Goal: Information Seeking & Learning: Understand process/instructions

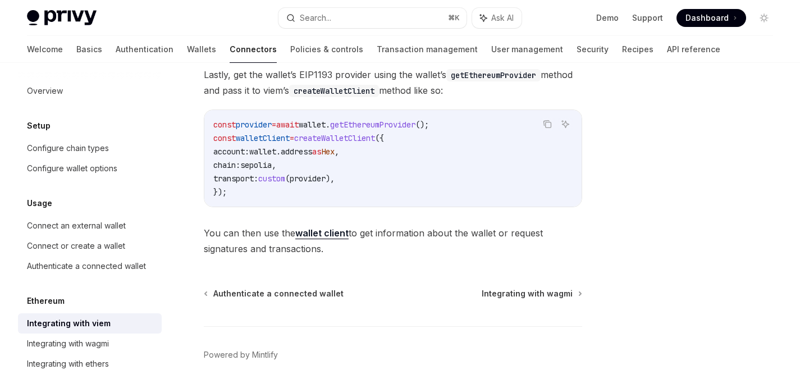
scroll to position [79, 0]
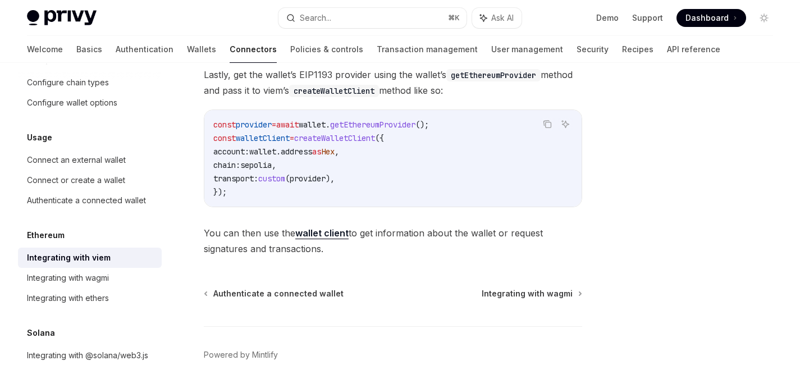
click at [375, 144] on code "const provider = await wallet . getEthereumProvider (); const walletClient = cr…" at bounding box center [392, 158] width 359 height 81
click at [324, 235] on strong "wallet client" at bounding box center [321, 232] width 53 height 11
click at [662, 140] on div at bounding box center [696, 236] width 171 height 302
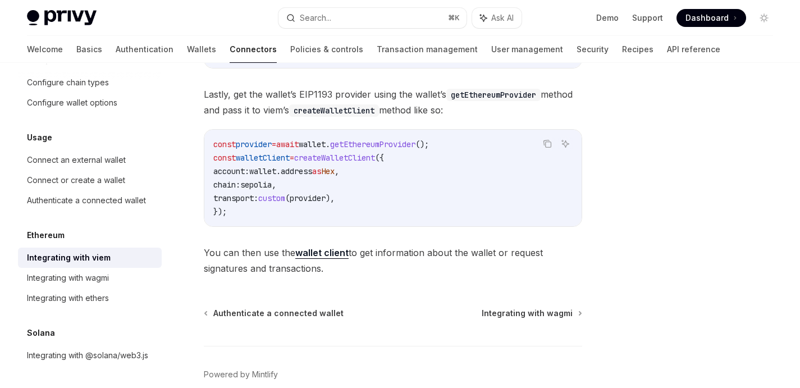
scroll to position [404, 0]
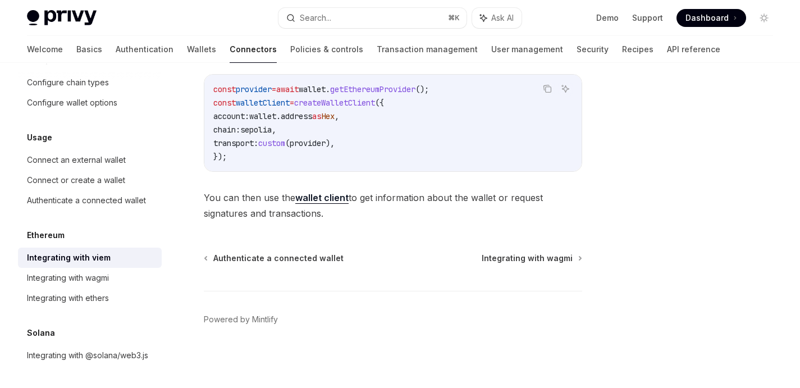
click at [336, 197] on strong "wallet client" at bounding box center [321, 197] width 53 height 11
click at [702, 130] on div at bounding box center [696, 236] width 171 height 302
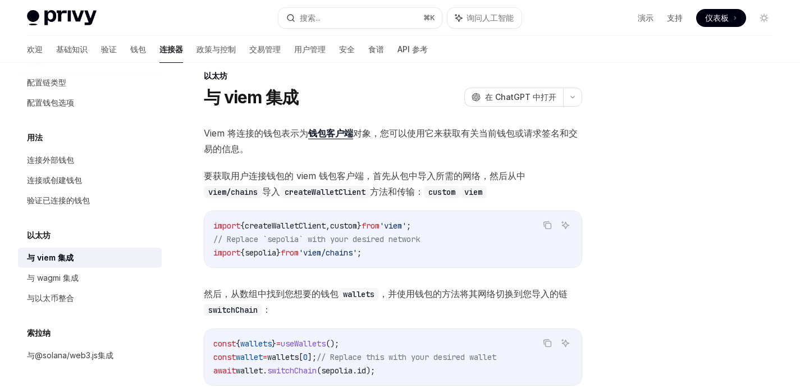
scroll to position [0, 0]
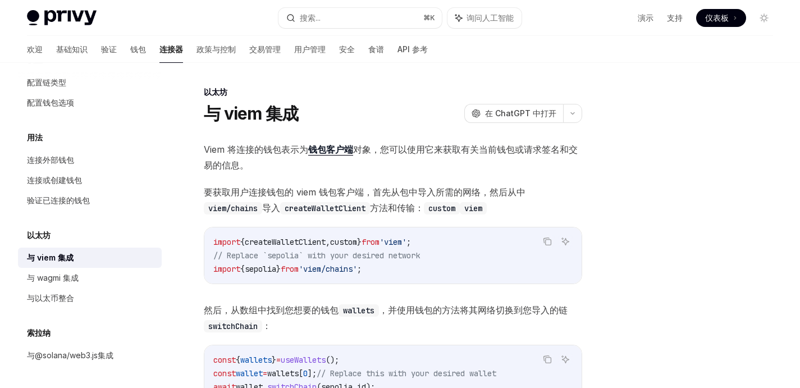
click at [79, 255] on div "与 viem 集成" at bounding box center [91, 257] width 128 height 13
click at [328, 150] on font "钱包客户端" at bounding box center [330, 149] width 45 height 11
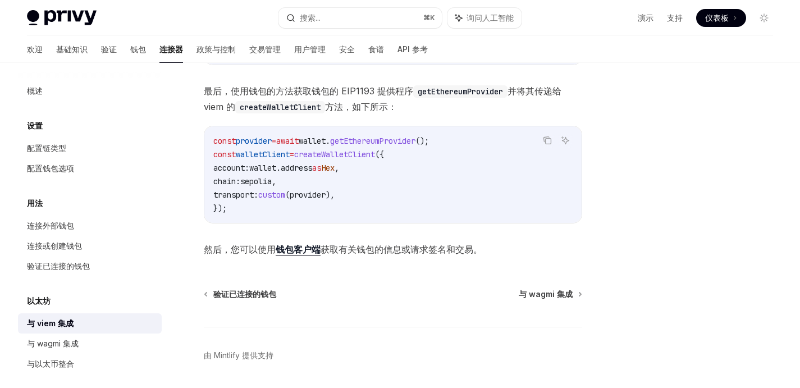
scroll to position [373, 0]
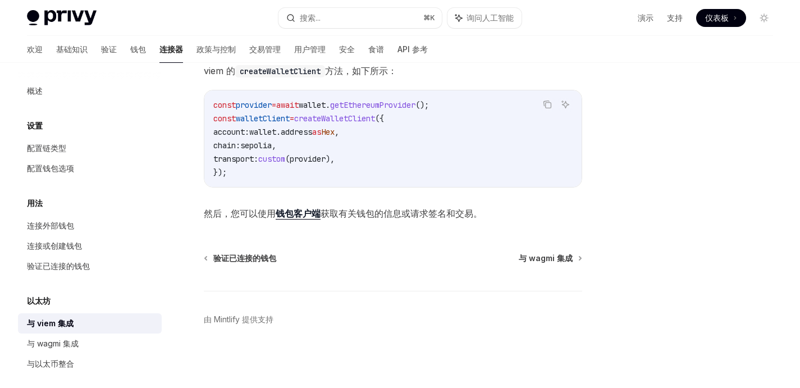
click at [100, 49] on div "欢迎 基础知识 验证 钱包 连接器 政策与控制 交易管理 用户管理 安全 食谱 API 参考" at bounding box center [227, 49] width 401 height 27
click at [130, 50] on font "钱包" at bounding box center [138, 49] width 16 height 10
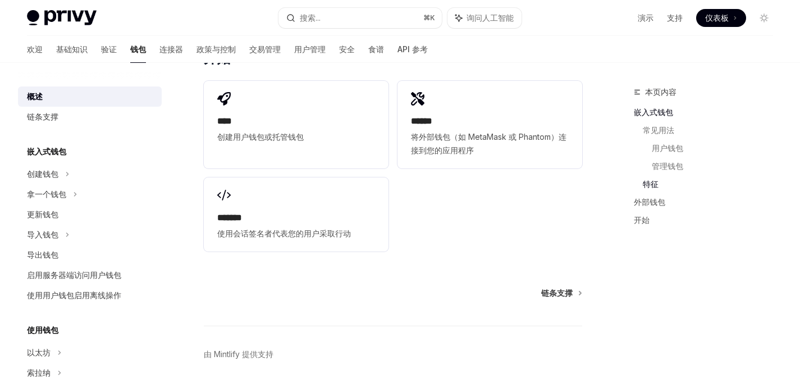
scroll to position [1585, 0]
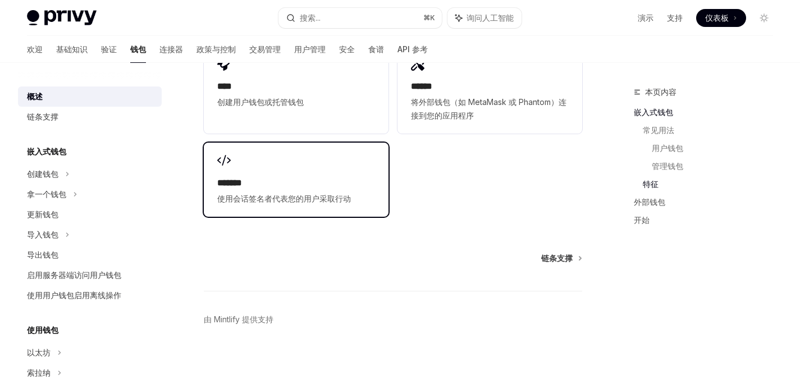
click at [339, 162] on div "******* 使用会话签名者代表您的用户采取行动" at bounding box center [296, 180] width 185 height 74
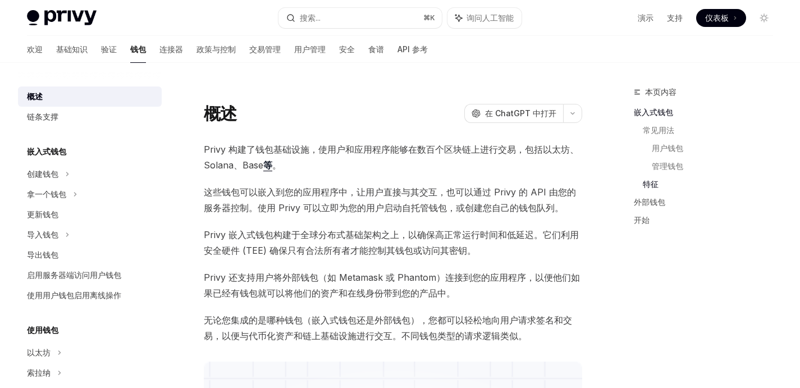
scroll to position [276, 0]
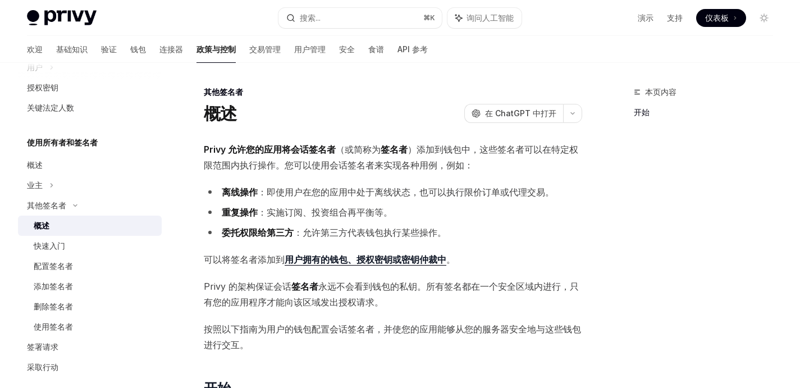
click at [517, 206] on li "重复操作 ：实施订阅、投资组合再平衡等。" at bounding box center [393, 212] width 378 height 16
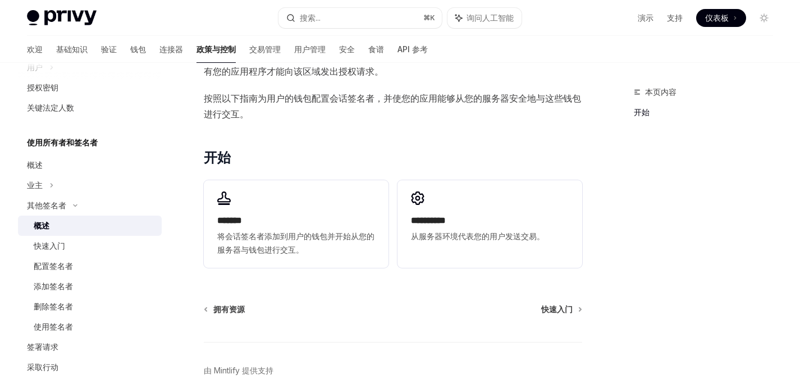
scroll to position [282, 0]
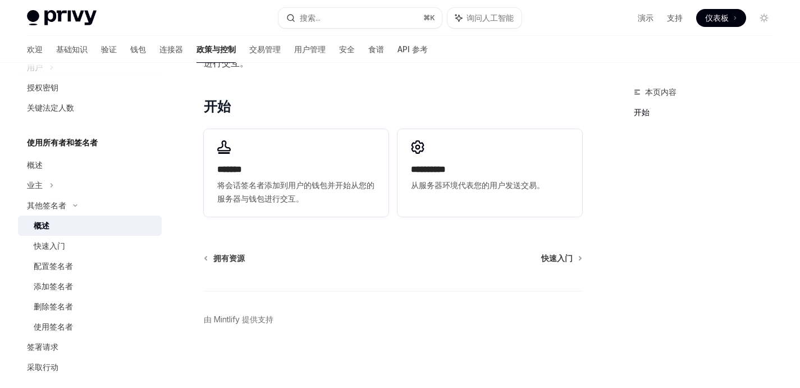
click at [484, 81] on div "Privy 允许您的应用将会话签名者 （或简称为 签名者 ）添加 到钱包中，这些签名者可以在特定权限范围内执行操作。您可以使用会话签名者来实现各种用例，例如：…" at bounding box center [393, 40] width 378 height 361
click at [37, 249] on font "快速入门" at bounding box center [49, 246] width 31 height 10
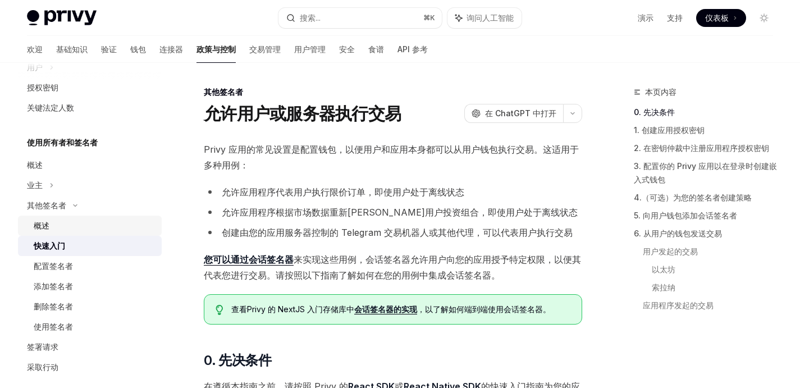
click at [45, 231] on div "概述" at bounding box center [42, 225] width 16 height 13
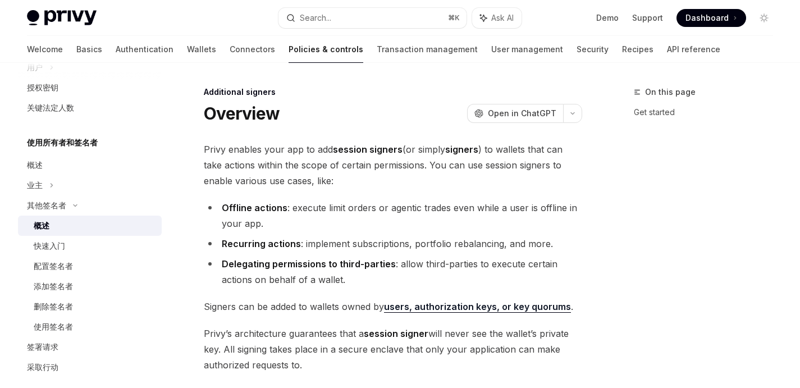
type textarea "*"
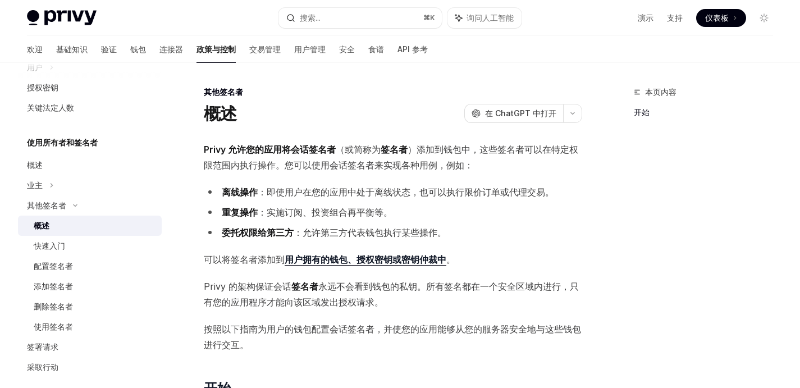
drag, startPoint x: 340, startPoint y: 155, endPoint x: 351, endPoint y: 122, distance: 34.8
click at [340, 155] on span "Privy 允许您的应用将会话签名者 （或简称为 签名者 ）添加 到钱包中，这些签名者可以在特定权限范围内执行操作。您可以使用会话签名者来实现各种用例，例如：" at bounding box center [393, 156] width 378 height 31
click at [362, 21] on button "搜索... ⌘ K" at bounding box center [359, 18] width 163 height 20
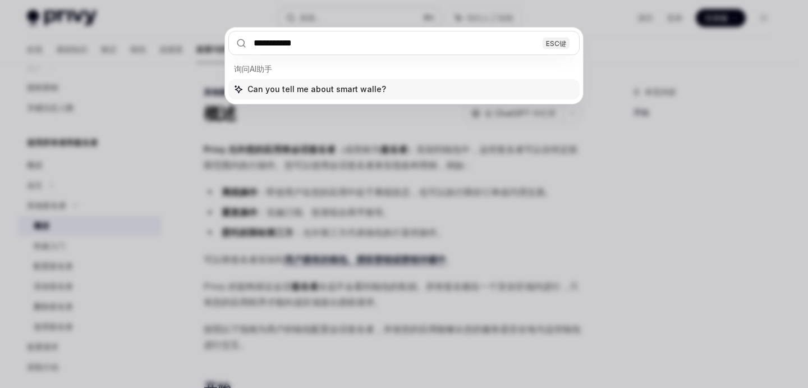
type input "**********"
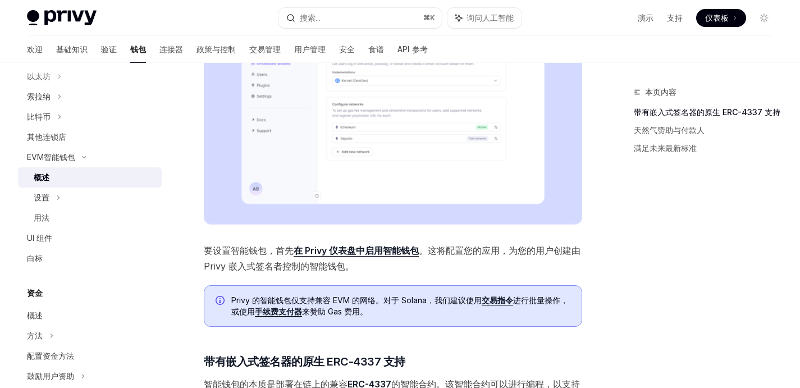
scroll to position [309, 0]
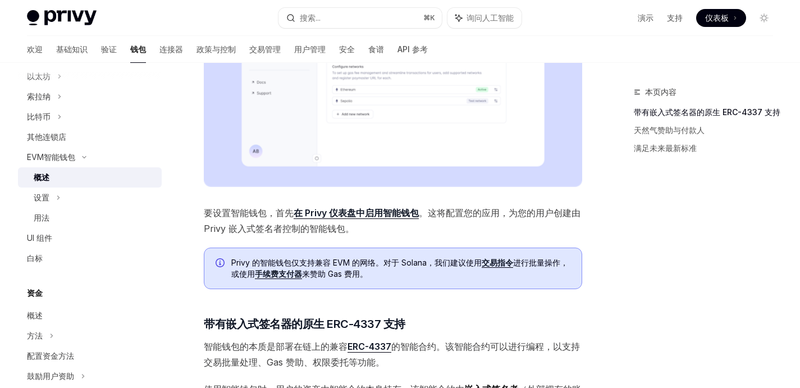
click at [367, 273] on font "来赞助 Gas 费用。" at bounding box center [335, 274] width 66 height 10
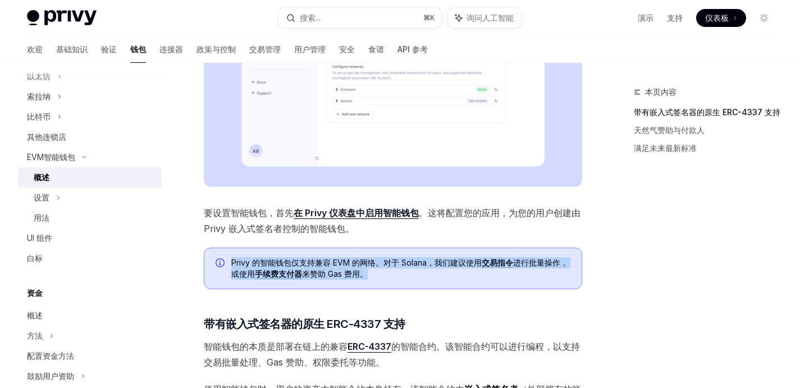
click at [367, 273] on font "来赞助 Gas 费用。" at bounding box center [335, 274] width 66 height 10
click at [423, 265] on font "Privy 的智能钱包仅支持兼容 EVM 的网络。对于 Solana，我们建议使用" at bounding box center [356, 263] width 250 height 10
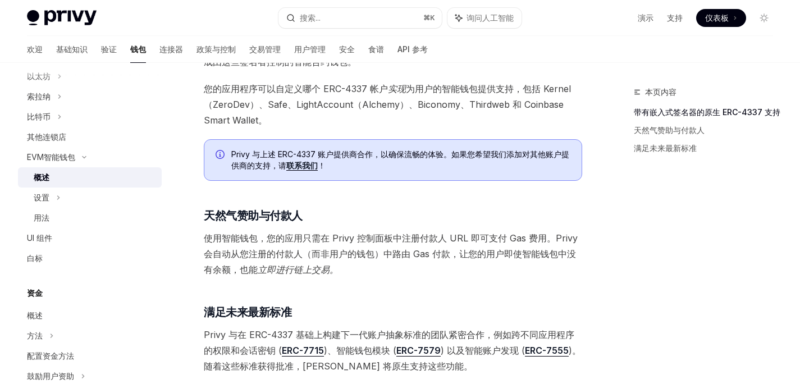
scroll to position [769, 0]
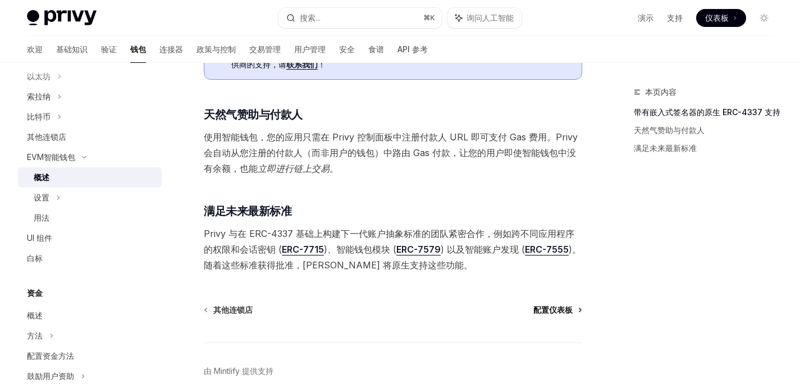
click at [550, 304] on span "配置仪表板" at bounding box center [552, 309] width 39 height 11
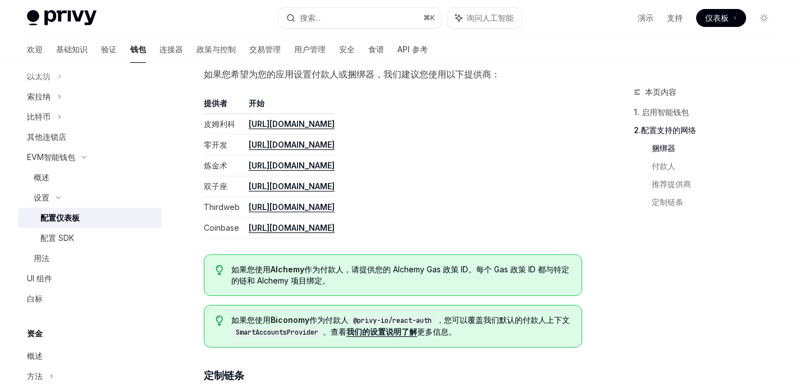
scroll to position [1409, 0]
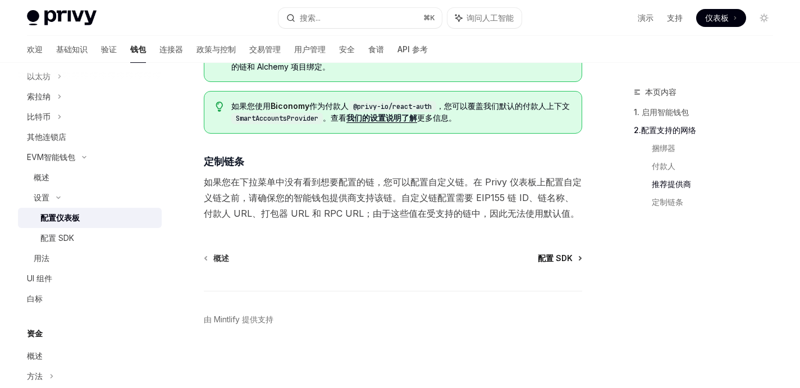
click at [557, 261] on font "配置 SDK" at bounding box center [554, 258] width 35 height 10
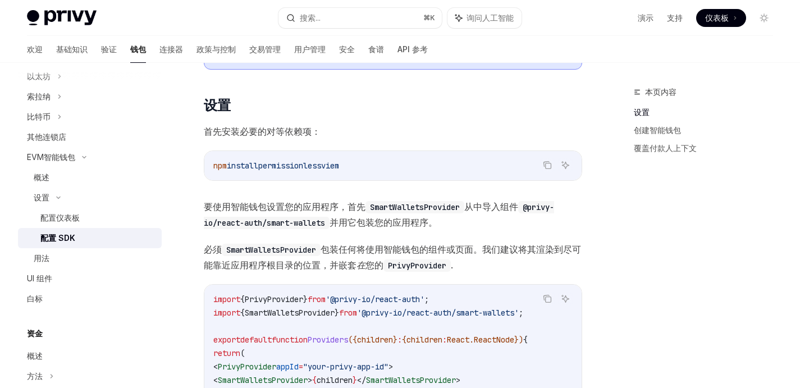
scroll to position [290, 0]
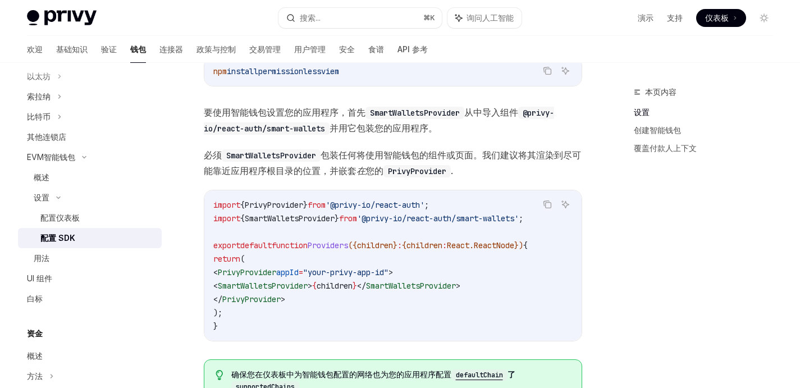
click at [425, 282] on span "SmartWalletsProvider" at bounding box center [411, 286] width 90 height 10
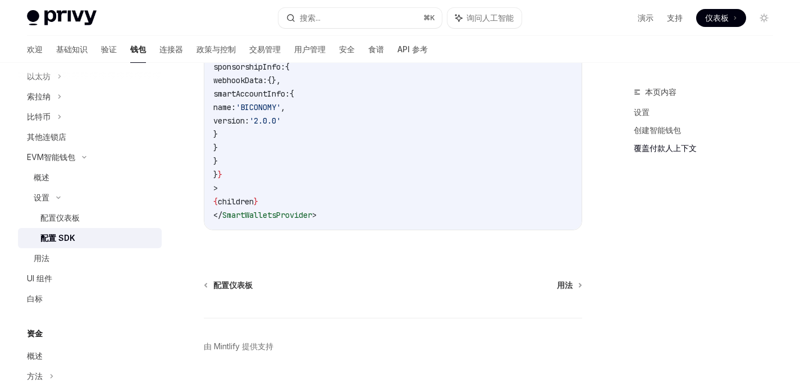
scroll to position [1031, 0]
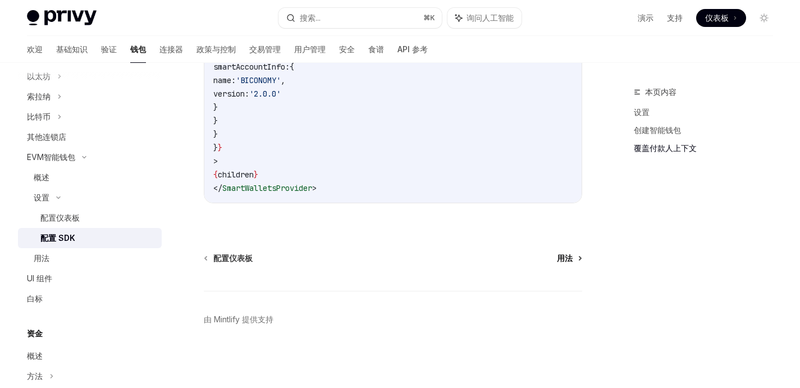
click at [558, 258] on font "用法" at bounding box center [565, 258] width 16 height 10
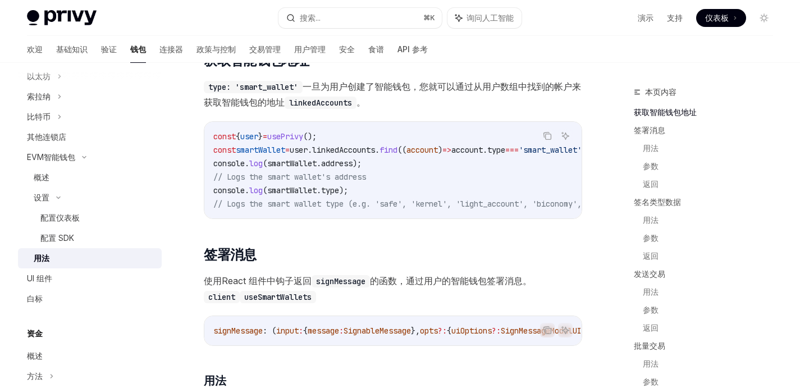
scroll to position [183, 0]
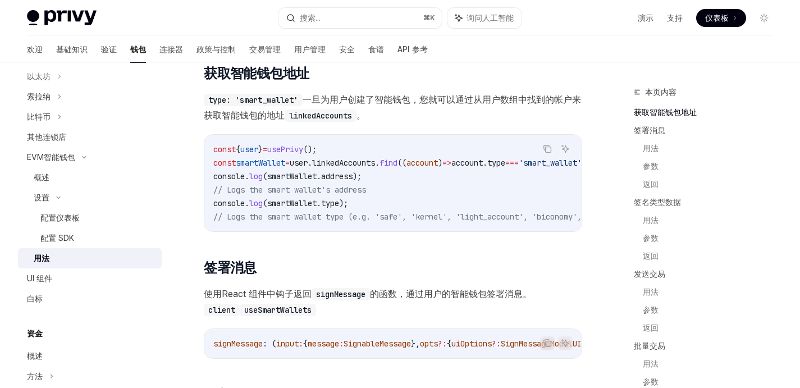
click at [374, 159] on span "linkedAccounts" at bounding box center [343, 163] width 63 height 10
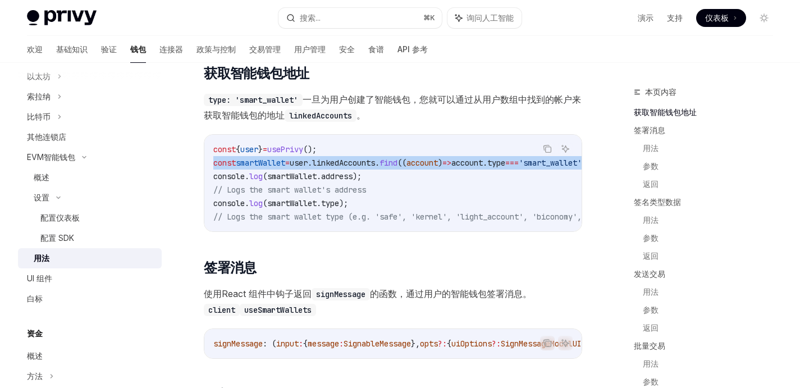
click at [374, 159] on span "linkedAccounts" at bounding box center [343, 163] width 63 height 10
copy code "const smartWallet = user . linkedAccounts . find (( account ) => account . type…"
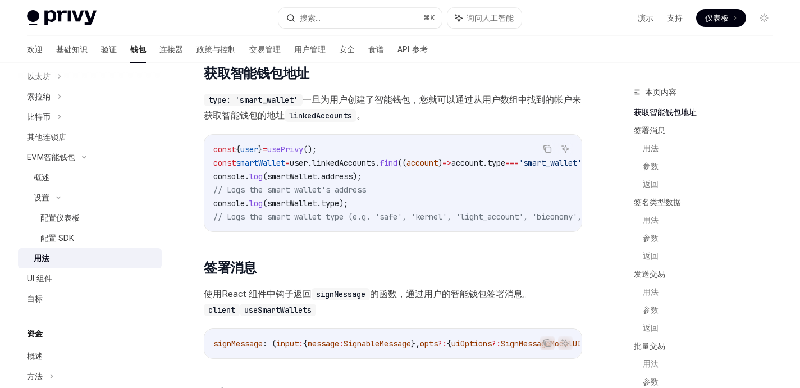
click at [396, 183] on code "const { user } = usePrivy (); const smartWallet = user . linkedAccounts . find …" at bounding box center [493, 183] width 561 height 81
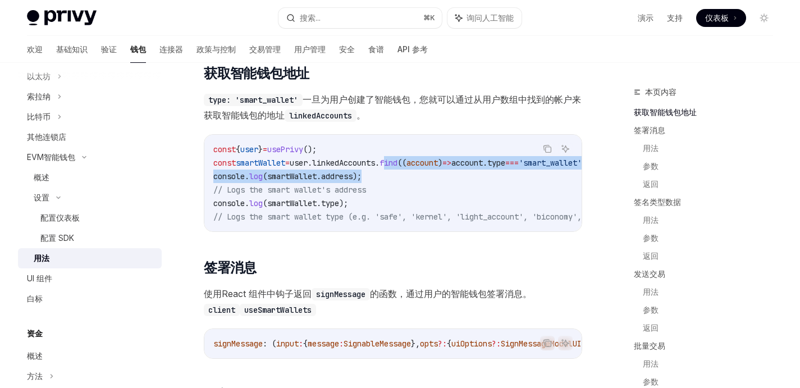
drag, startPoint x: 407, startPoint y: 159, endPoint x: 503, endPoint y: 173, distance: 97.0
click at [531, 169] on code "const { user } = usePrivy (); const smartWallet = user . linkedAccounts . find …" at bounding box center [493, 183] width 561 height 81
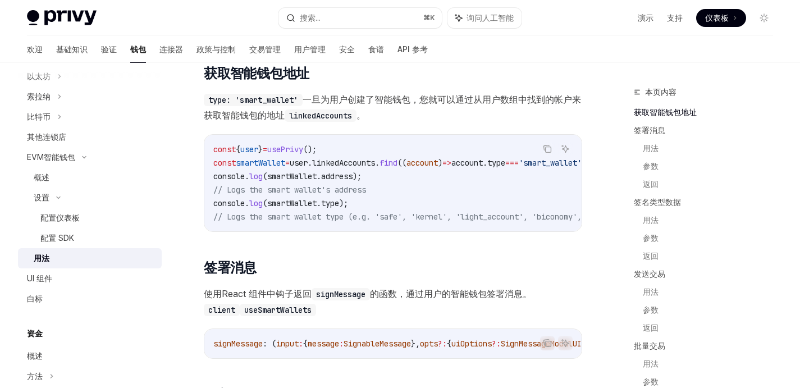
click at [426, 186] on code "const { user } = usePrivy (); const smartWallet = user . linkedAccounts . find …" at bounding box center [493, 183] width 561 height 81
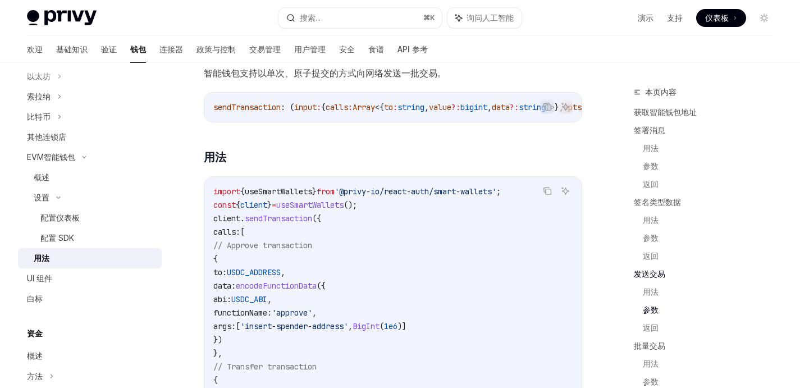
scroll to position [2459, 0]
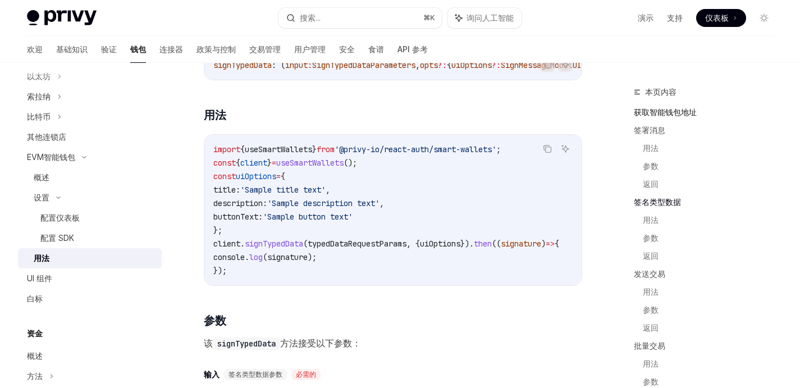
click at [670, 113] on font "获取智能钱包地址" at bounding box center [664, 112] width 63 height 10
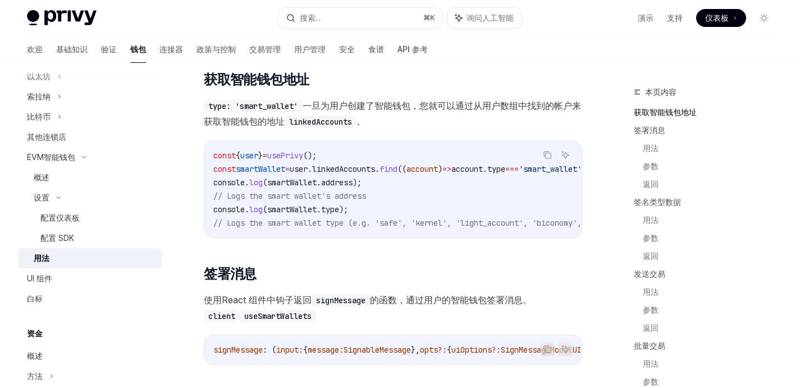
scroll to position [177, 0]
click at [297, 180] on span "smartWallet" at bounding box center [291, 182] width 49 height 10
click at [361, 173] on span "linkedAccounts" at bounding box center [343, 169] width 63 height 10
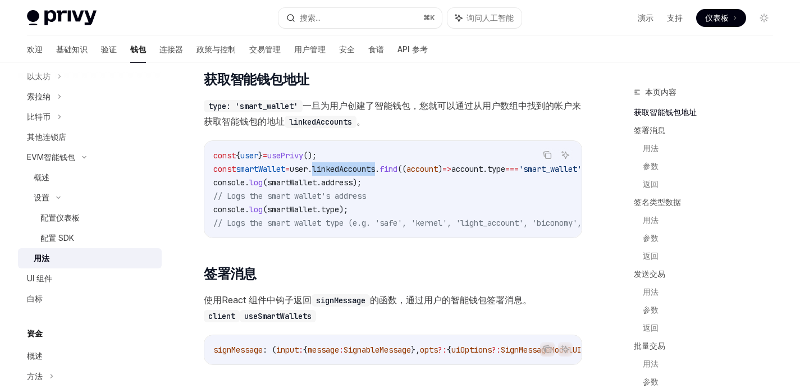
click at [361, 173] on span "linkedAccounts" at bounding box center [343, 169] width 63 height 10
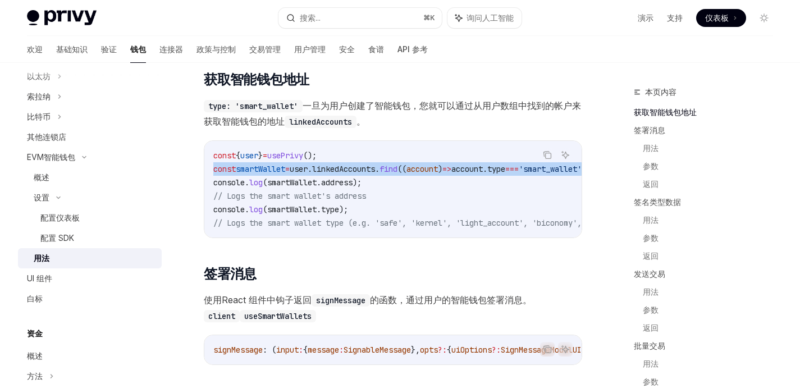
click at [361, 173] on span "linkedAccounts" at bounding box center [343, 169] width 63 height 10
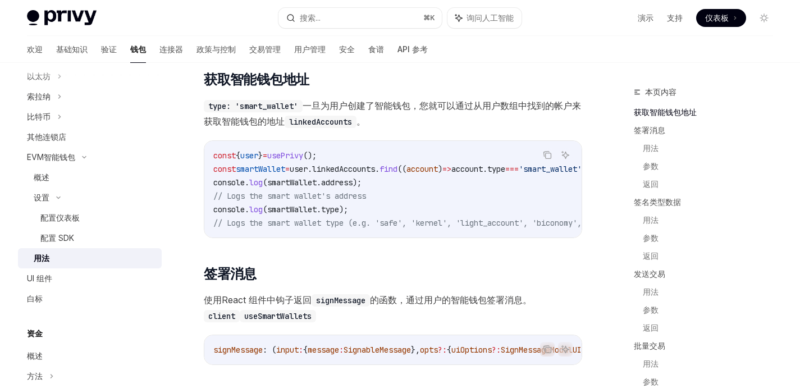
click at [381, 189] on code "const { user } = usePrivy (); const smartWallet = user . linkedAccounts . find …" at bounding box center [493, 189] width 561 height 81
drag, startPoint x: 380, startPoint y: 185, endPoint x: 207, endPoint y: 177, distance: 173.0
copy span "console . log ( smartWallet . address );"
drag, startPoint x: 369, startPoint y: 179, endPoint x: 374, endPoint y: 180, distance: 5.6
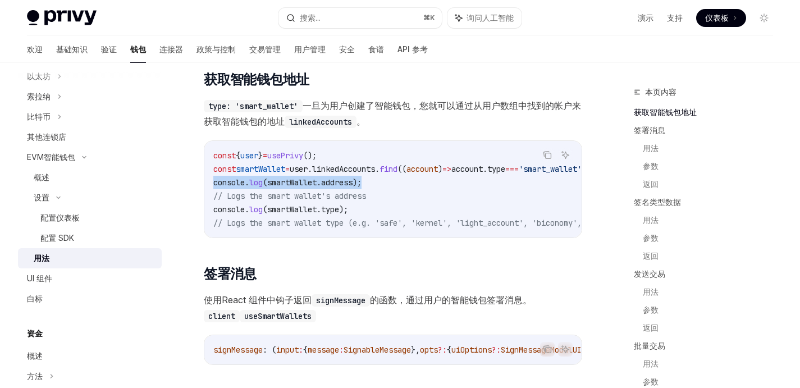
click at [369, 179] on code "const { user } = usePrivy (); const smartWallet = user . linkedAccounts . find …" at bounding box center [493, 189] width 561 height 81
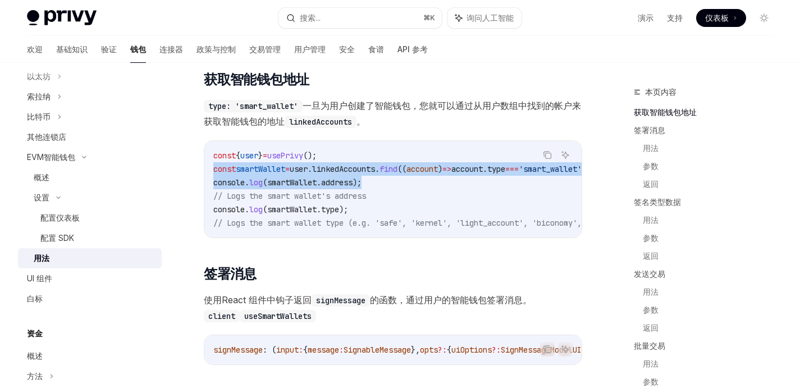
drag, startPoint x: 378, startPoint y: 181, endPoint x: 183, endPoint y: 171, distance: 194.4
copy code "const smartWallet = user . linkedAccounts . find (( account ) => account . type…"
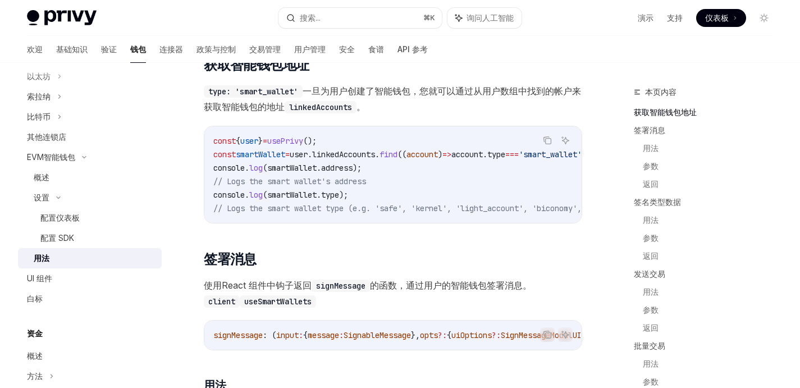
scroll to position [268, 0]
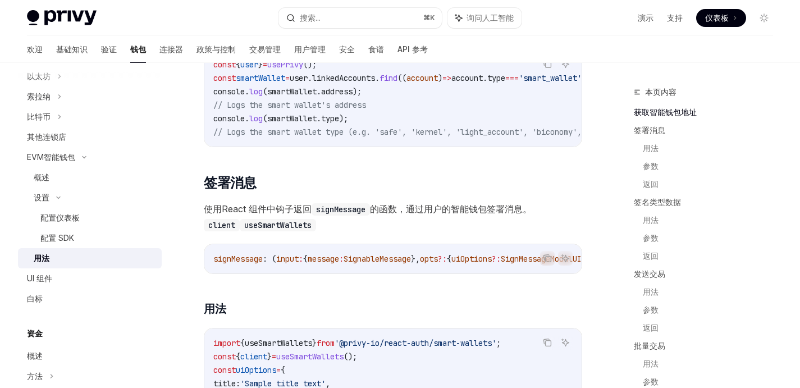
click at [309, 213] on font "返回" at bounding box center [302, 208] width 18 height 11
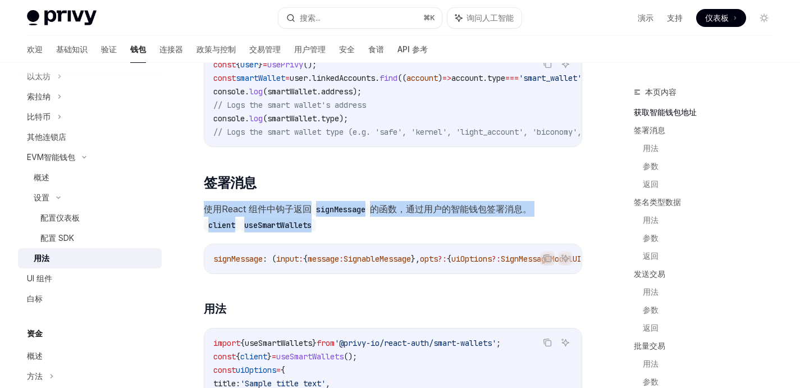
click at [309, 213] on font "返回" at bounding box center [302, 208] width 18 height 11
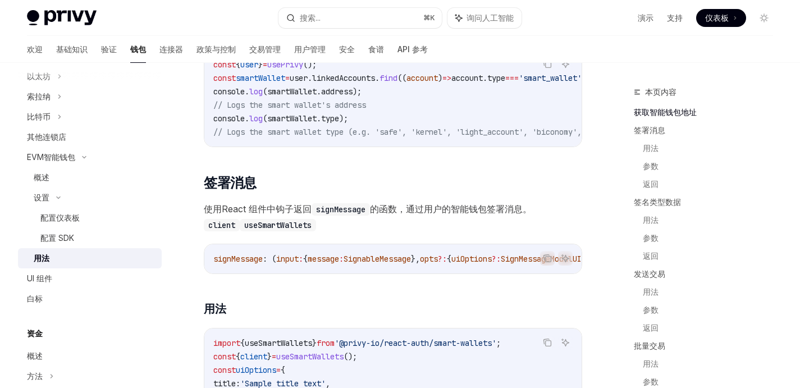
click at [342, 273] on div "signMessage : ( input : { message : SignableMessage }, opts ?: { uiOptions ?: S…" at bounding box center [392, 258] width 377 height 29
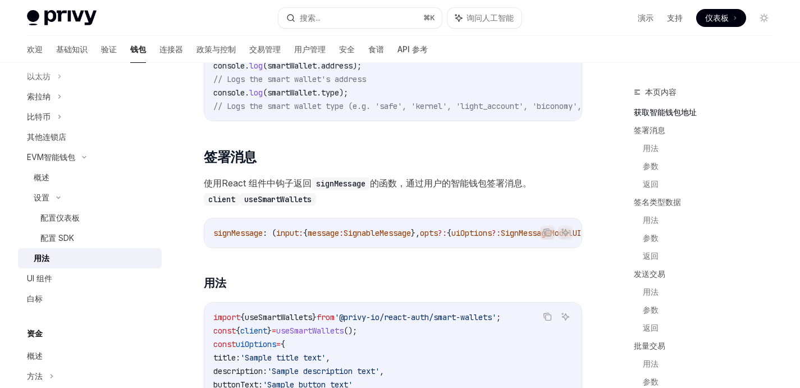
scroll to position [354, 0]
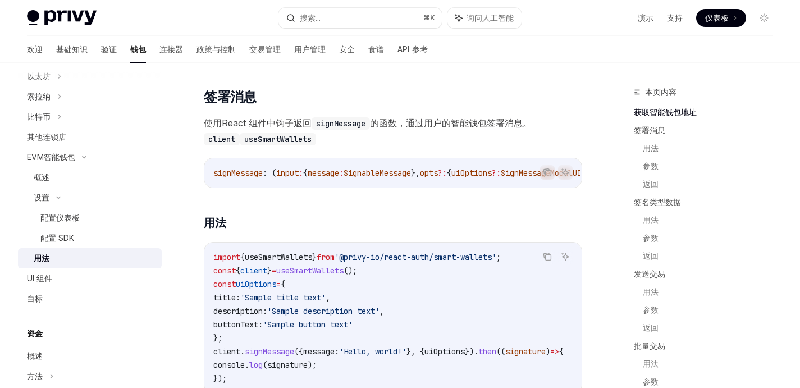
click at [311, 275] on span "useSmartWallets" at bounding box center [309, 270] width 67 height 10
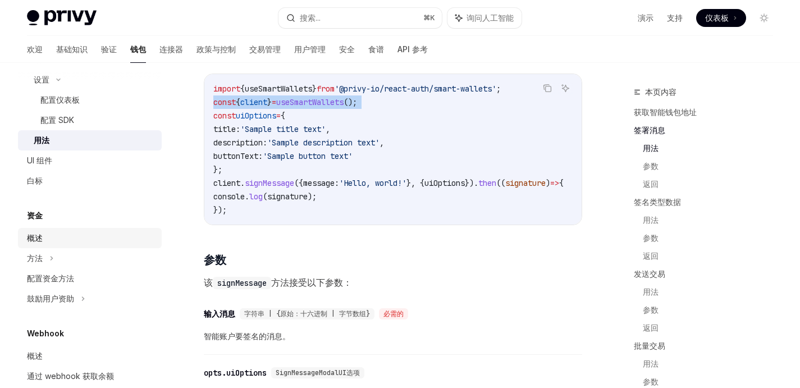
scroll to position [451, 0]
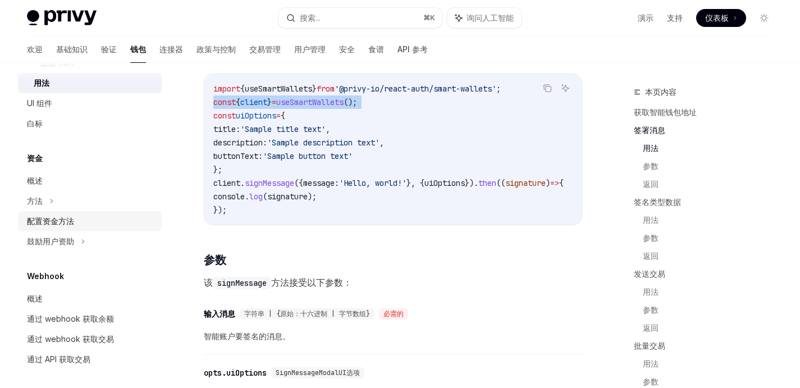
click at [65, 218] on font "配置资金方法" at bounding box center [50, 221] width 47 height 10
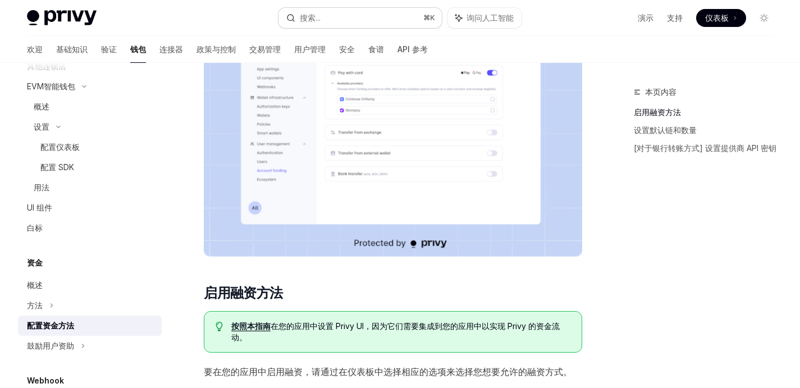
scroll to position [374, 0]
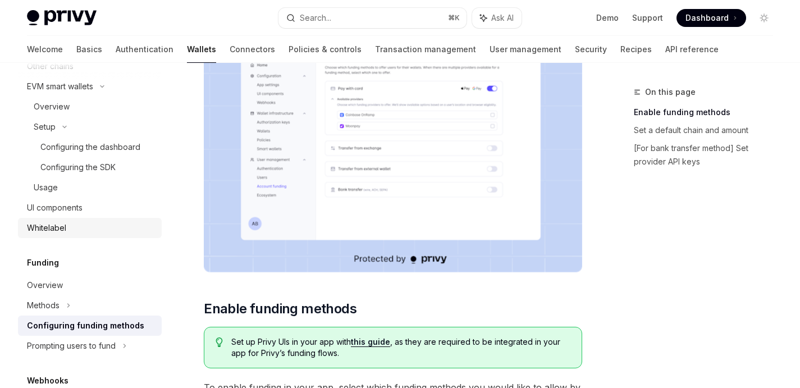
click at [65, 218] on link "Whitelabel" at bounding box center [90, 228] width 144 height 20
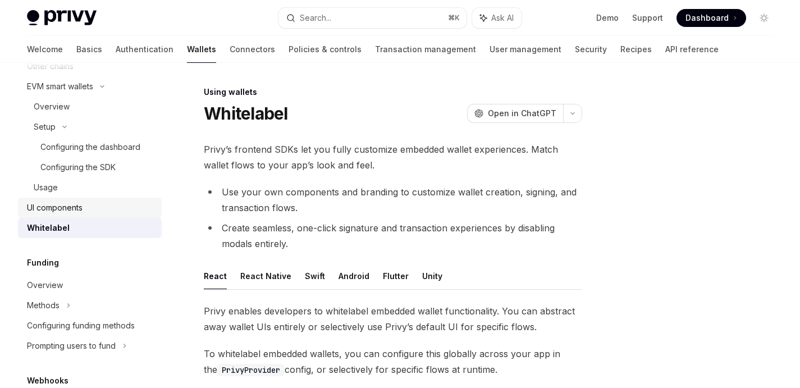
click at [66, 207] on div "UI components" at bounding box center [55, 207] width 56 height 13
click at [79, 167] on div "Configuring the SDK" at bounding box center [77, 166] width 75 height 13
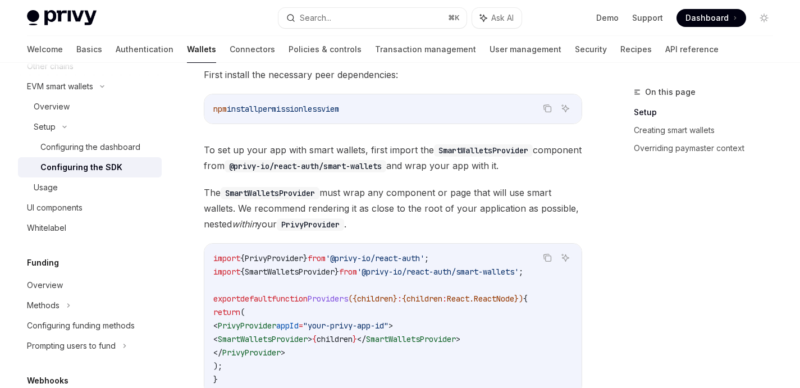
scroll to position [311, 0]
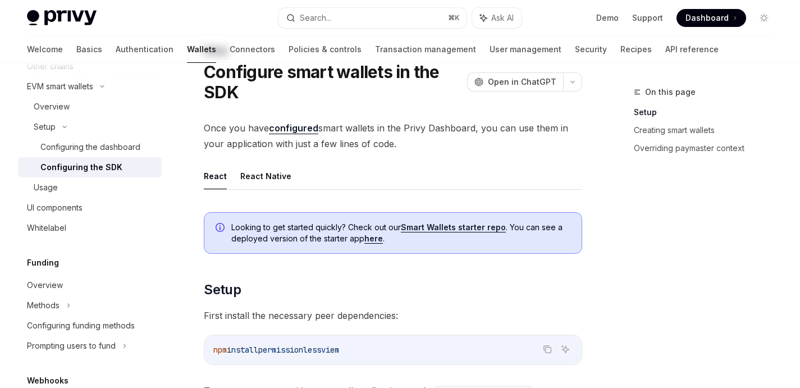
scroll to position [0, 0]
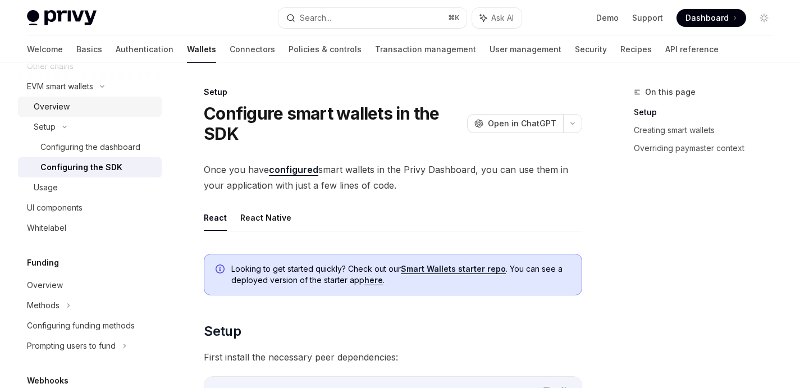
click at [58, 112] on div "Overview" at bounding box center [52, 106] width 36 height 13
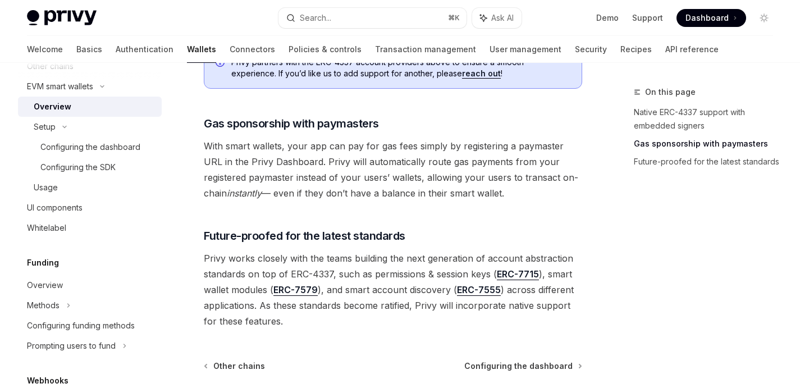
scroll to position [973, 0]
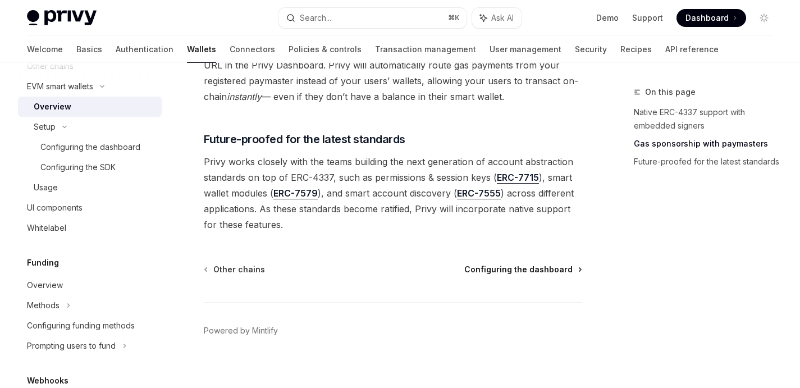
click at [549, 264] on span "Configuring the dashboard" at bounding box center [518, 269] width 108 height 11
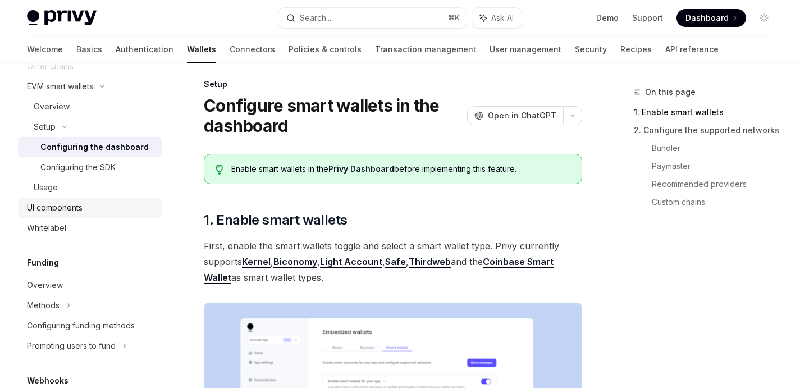
scroll to position [10, 0]
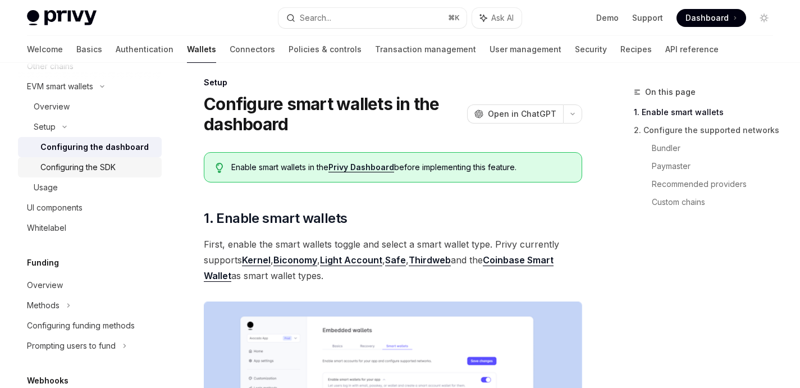
click at [62, 173] on div "Configuring the SDK" at bounding box center [77, 166] width 75 height 13
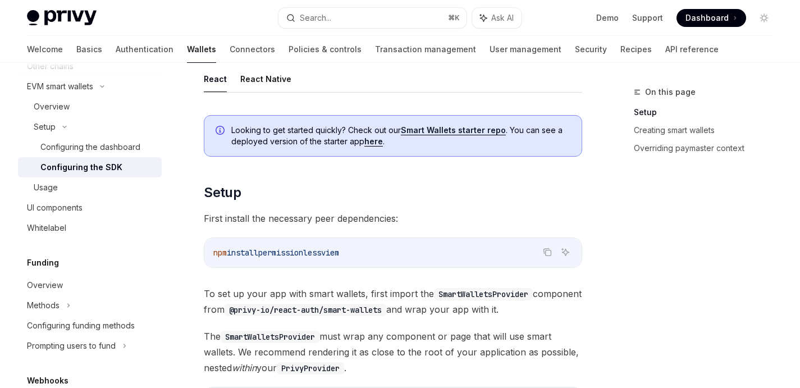
scroll to position [21, 0]
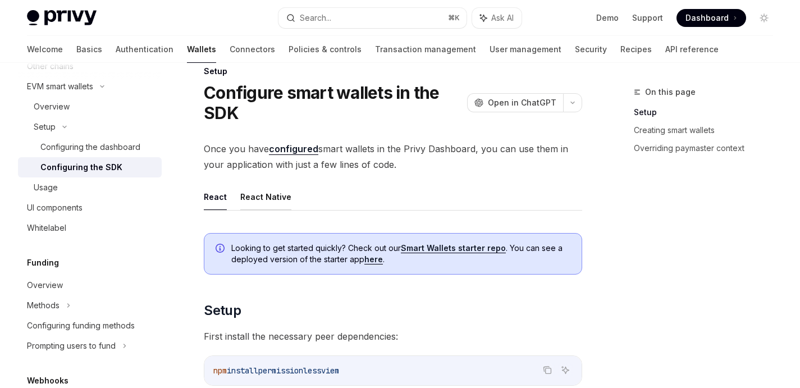
click at [272, 195] on button "React Native" at bounding box center [265, 196] width 51 height 26
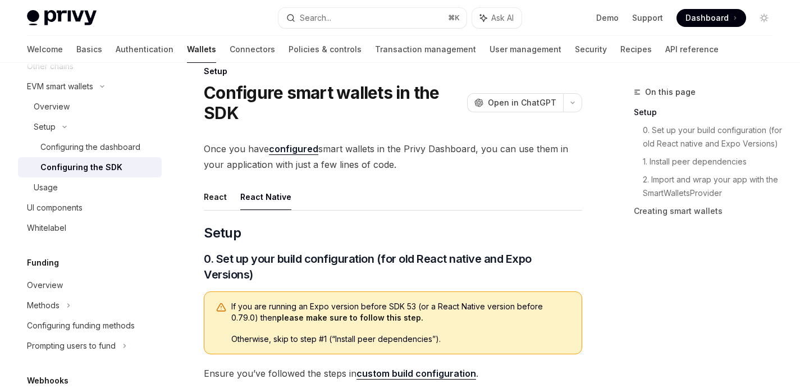
click at [205, 196] on button "React" at bounding box center [215, 196] width 23 height 26
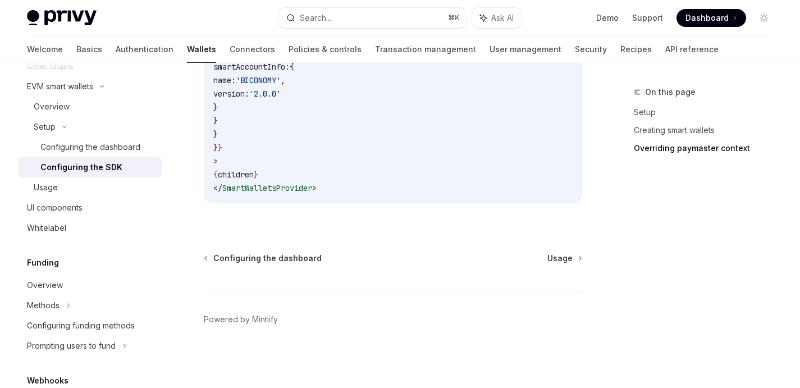
scroll to position [852, 0]
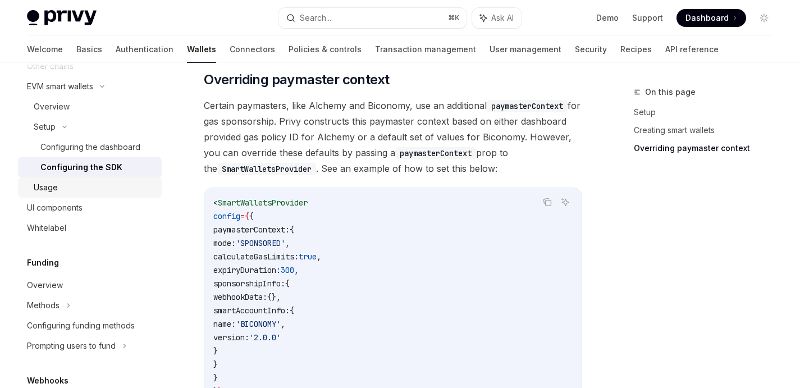
click at [117, 183] on div "Usage" at bounding box center [94, 187] width 121 height 13
type textarea "*"
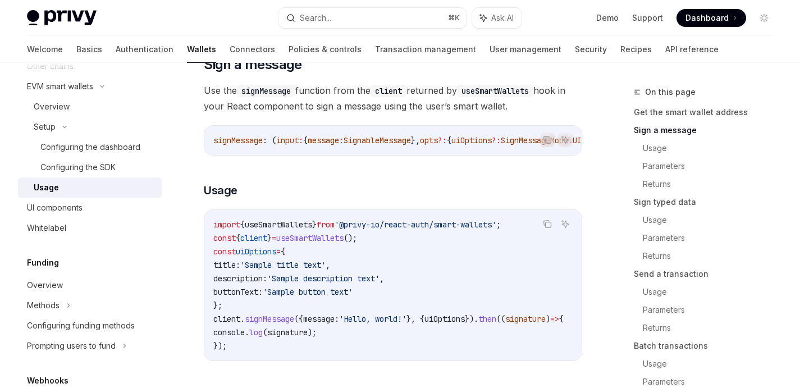
scroll to position [415, 0]
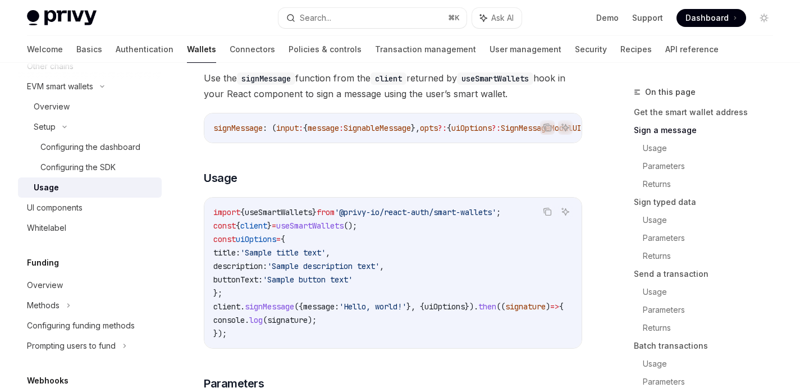
click at [336, 231] on span "useSmartWallets" at bounding box center [309, 225] width 67 height 10
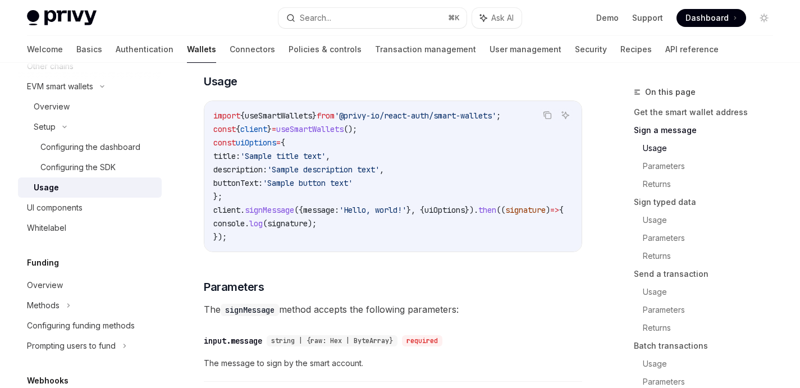
scroll to position [511, 0]
click at [323, 188] on span "'Sample button text'" at bounding box center [308, 183] width 90 height 10
click at [332, 134] on span "useSmartWallets" at bounding box center [309, 129] width 67 height 10
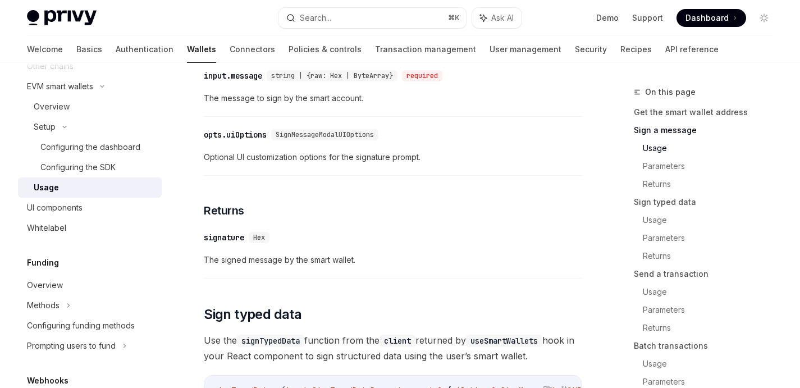
scroll to position [847, 0]
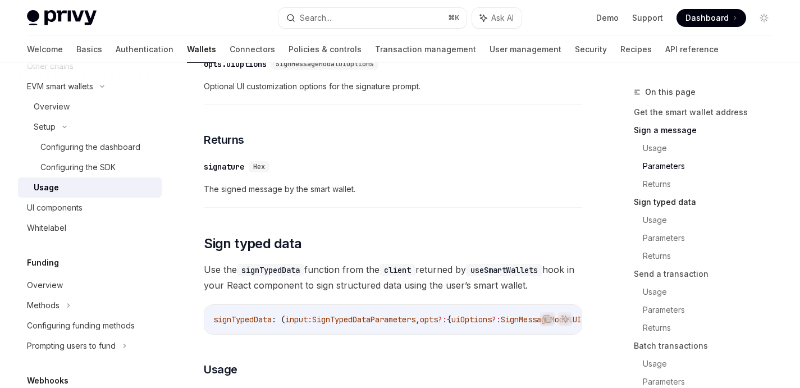
click at [659, 202] on link "Sign typed data" at bounding box center [707, 202] width 148 height 18
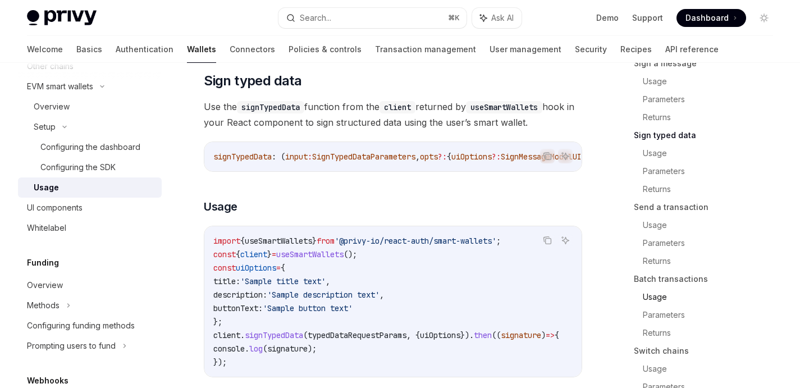
scroll to position [94, 0]
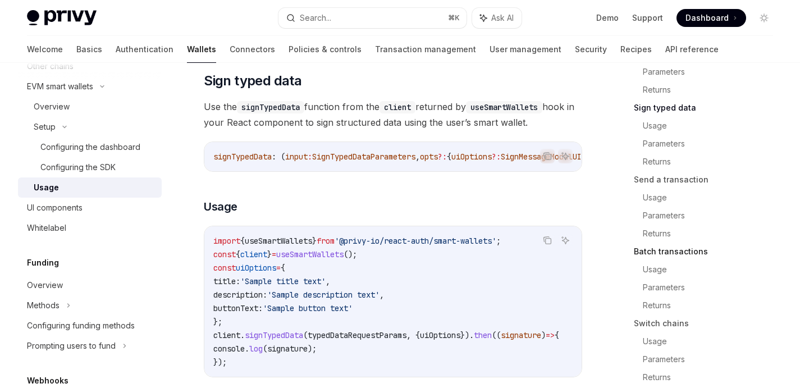
click at [660, 253] on link "Batch transactions" at bounding box center [707, 251] width 148 height 18
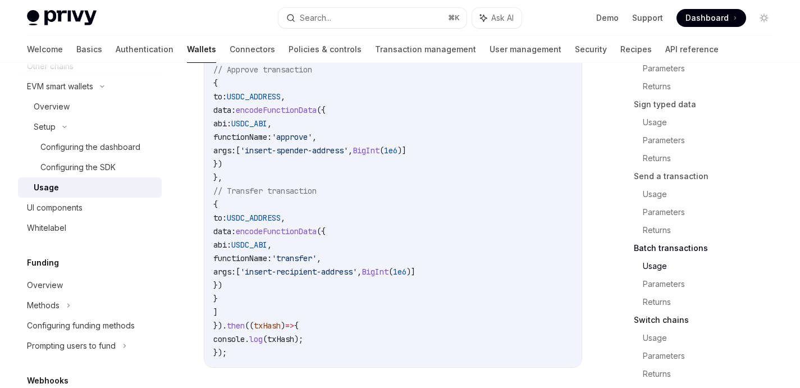
scroll to position [102, 0]
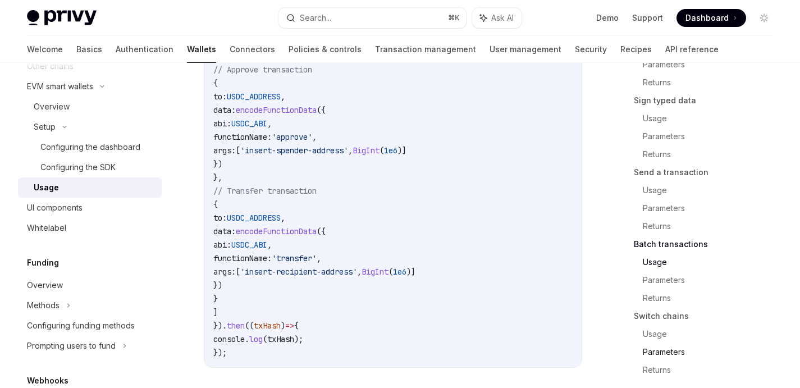
click at [660, 348] on link "Parameters" at bounding box center [711, 352] width 139 height 18
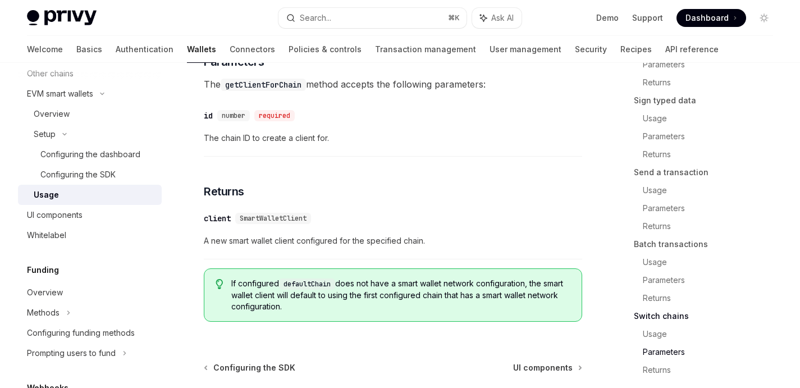
scroll to position [366, 0]
click at [669, 165] on link "Send a transaction" at bounding box center [707, 172] width 148 height 18
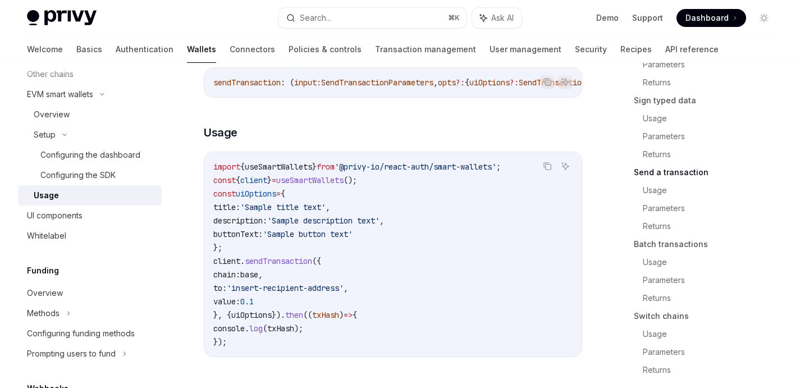
scroll to position [1707, 0]
click at [307, 292] on span "'insert-recipient-address'" at bounding box center [285, 287] width 117 height 10
click at [325, 212] on span "'Sample title text'" at bounding box center [282, 206] width 85 height 10
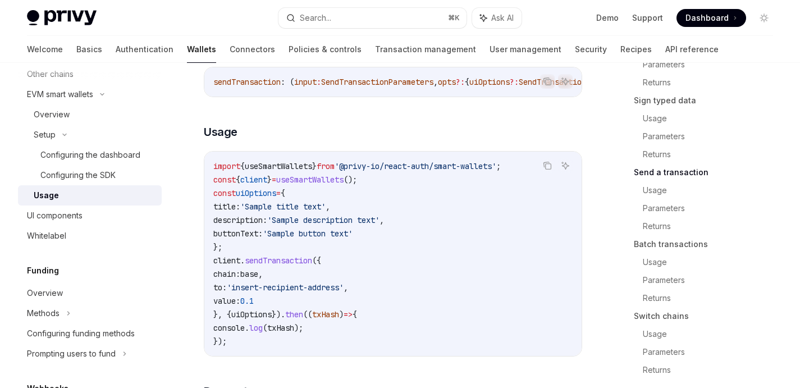
click at [270, 227] on code "import { useSmartWallets } from '@privy-io/react-auth/smart-wallets' ; const { …" at bounding box center [392, 253] width 359 height 189
click at [270, 198] on span "uiOptions" at bounding box center [256, 193] width 40 height 10
copy span "uiOptions"
click at [416, 227] on code "import { useSmartWallets } from '@privy-io/react-auth/smart-wallets' ; const { …" at bounding box center [392, 253] width 359 height 189
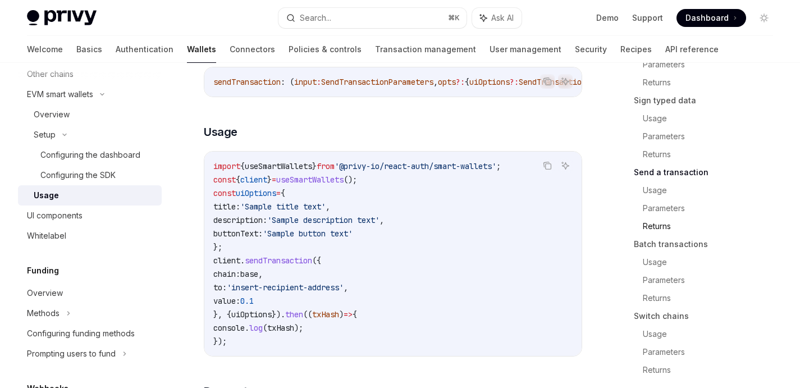
click at [650, 228] on link "Returns" at bounding box center [711, 226] width 139 height 18
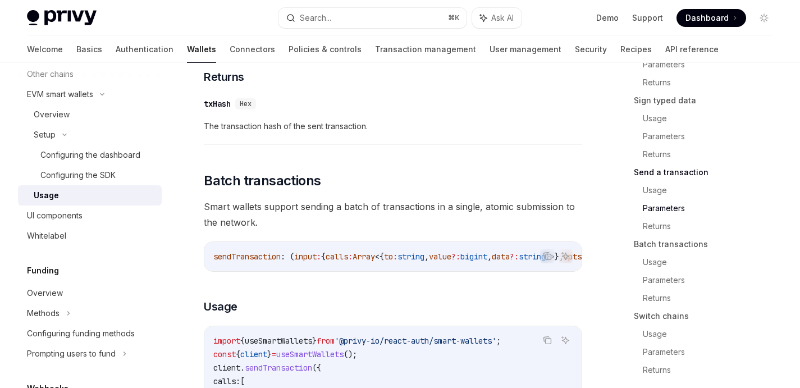
scroll to position [2221, 0]
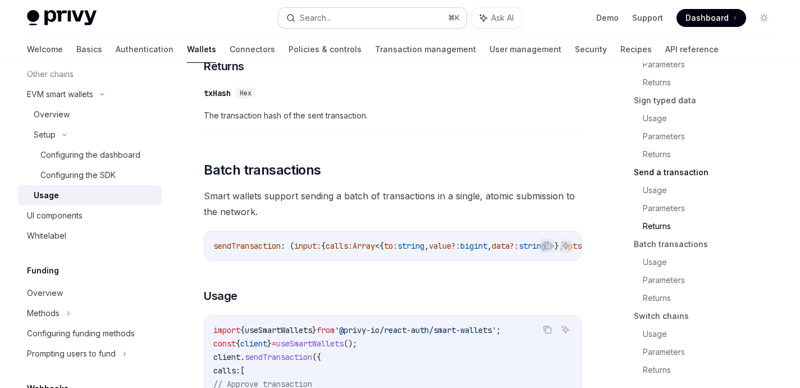
click at [343, 19] on button "Search... ⌘ K" at bounding box center [371, 18] width 187 height 20
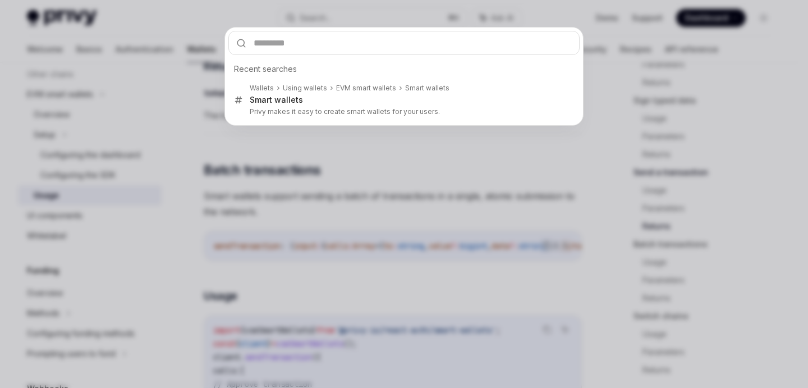
type input "**********"
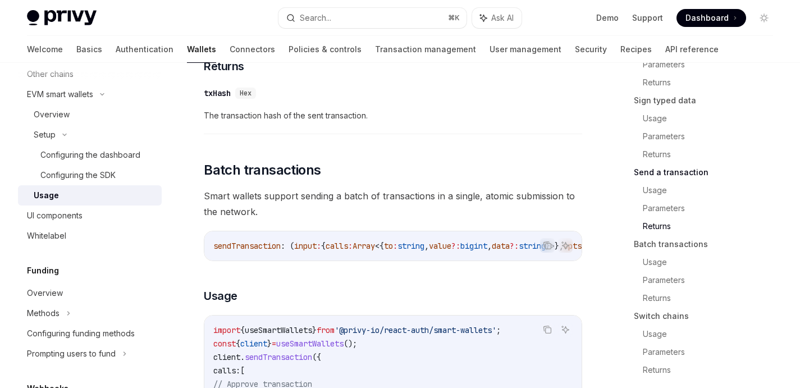
type textarea "*"
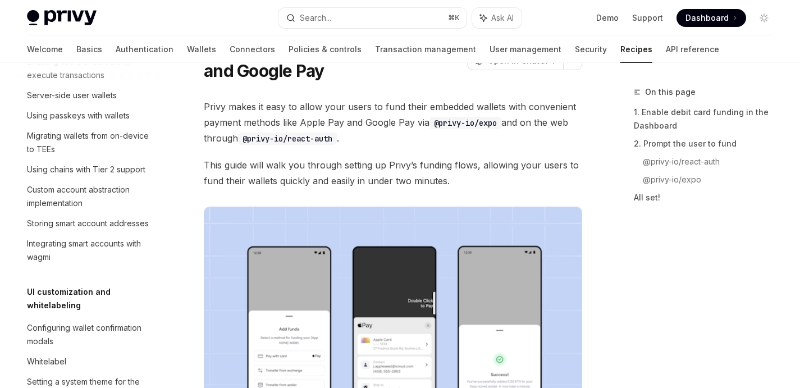
scroll to position [1064, 0]
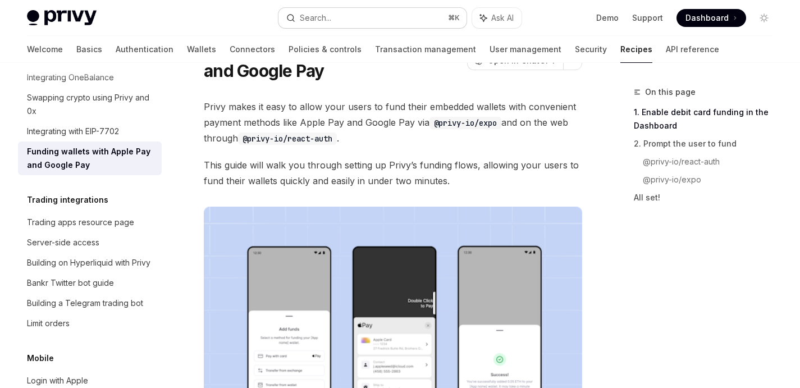
click at [376, 20] on button "Search... ⌘ K" at bounding box center [371, 18] width 187 height 20
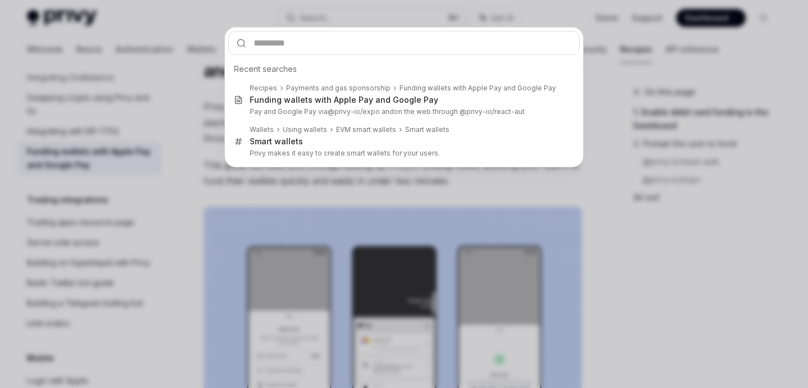
type input "**********"
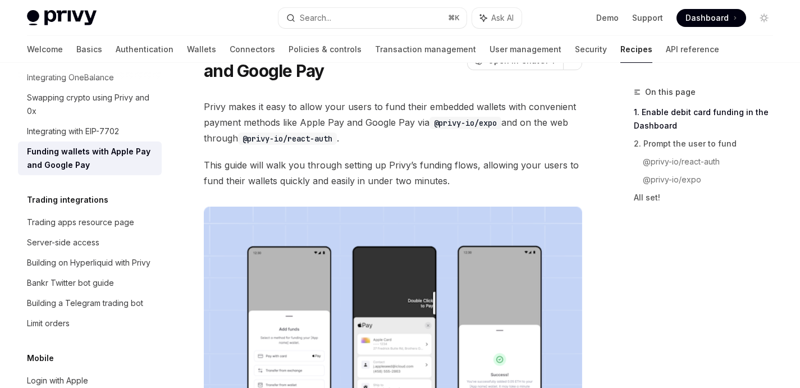
type textarea "*"
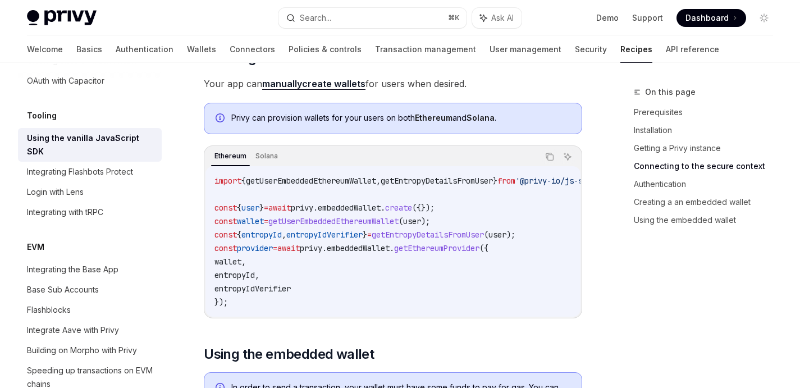
scroll to position [1352, 0]
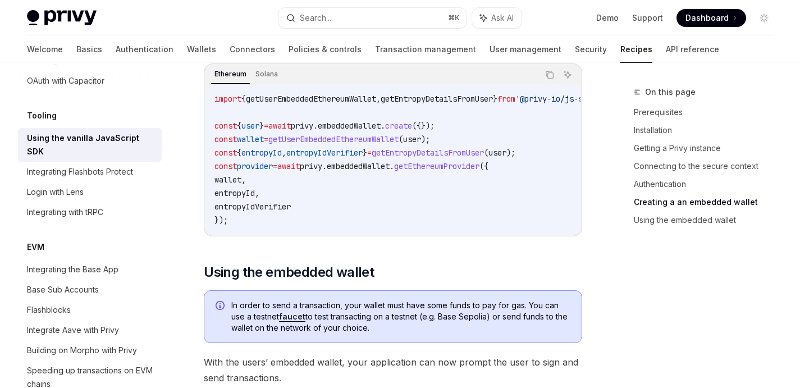
click at [269, 168] on span "provider" at bounding box center [255, 166] width 36 height 10
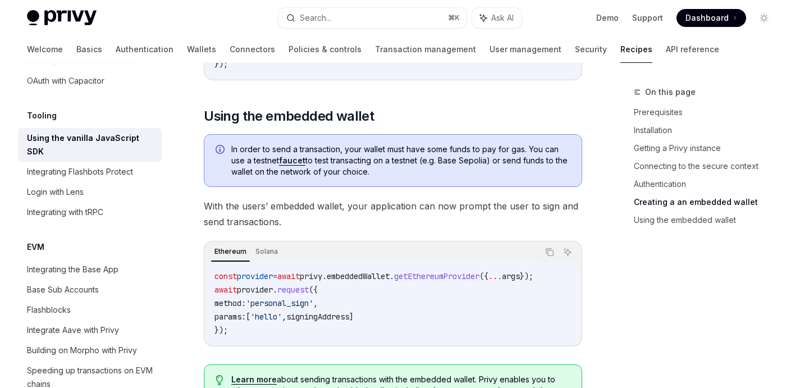
scroll to position [1717, 0]
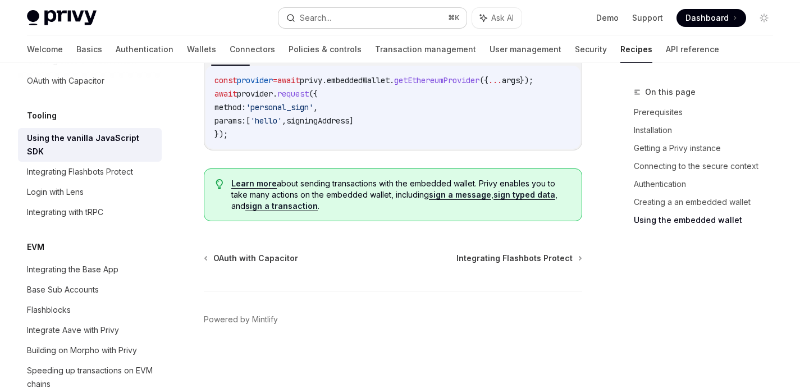
click at [380, 18] on button "Search... ⌘ K" at bounding box center [371, 18] width 187 height 20
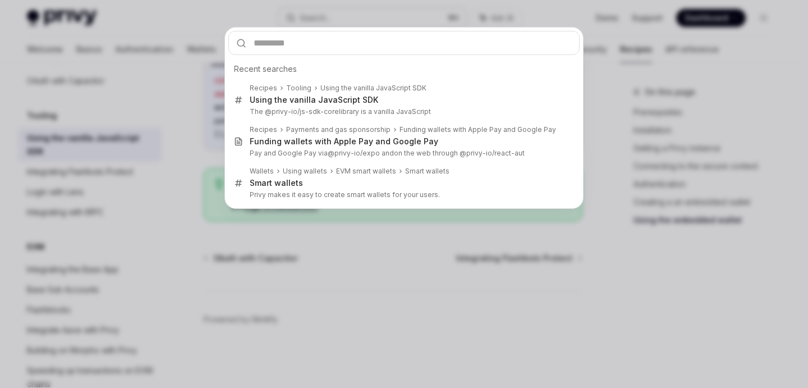
type input "**********"
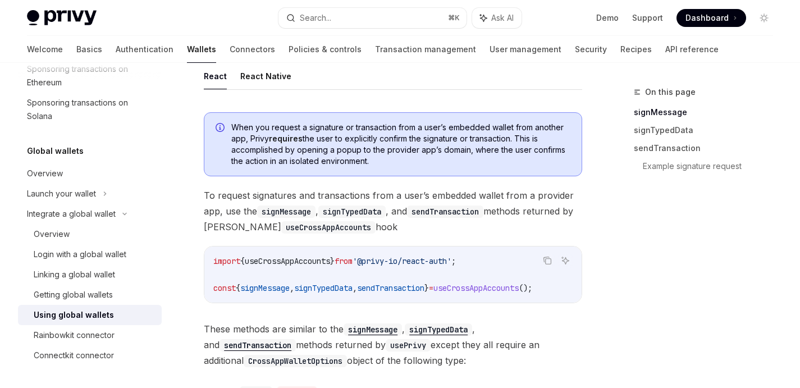
scroll to position [88, 0]
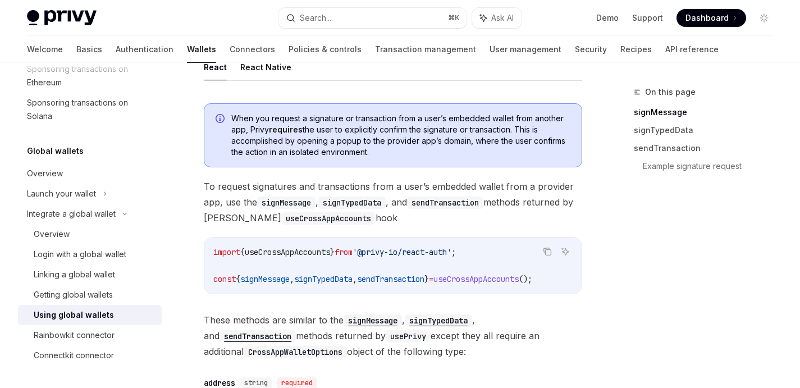
click at [386, 283] on span "sendTransaction" at bounding box center [390, 279] width 67 height 10
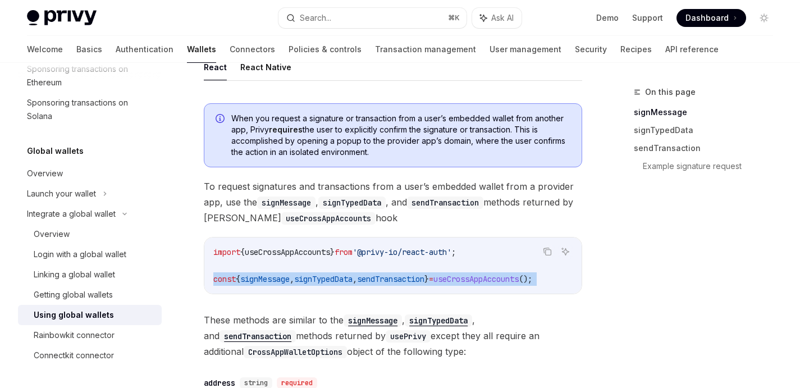
click at [386, 283] on span "sendTransaction" at bounding box center [390, 279] width 67 height 10
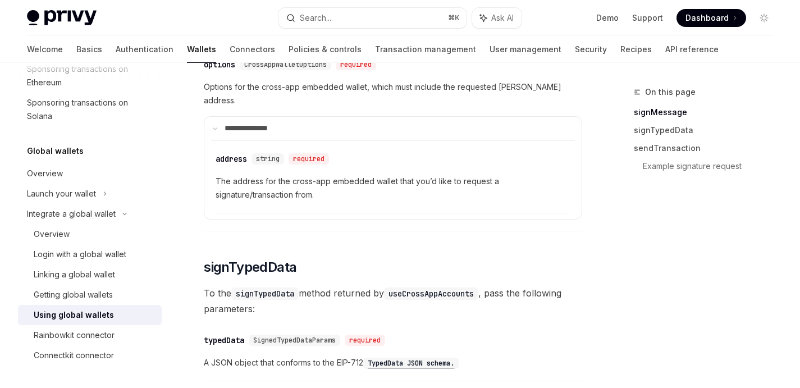
scroll to position [292, 0]
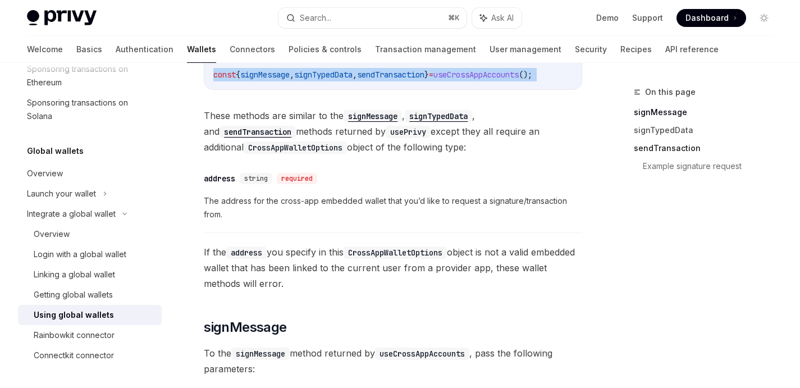
click at [661, 146] on link "sendTransaction" at bounding box center [707, 148] width 148 height 18
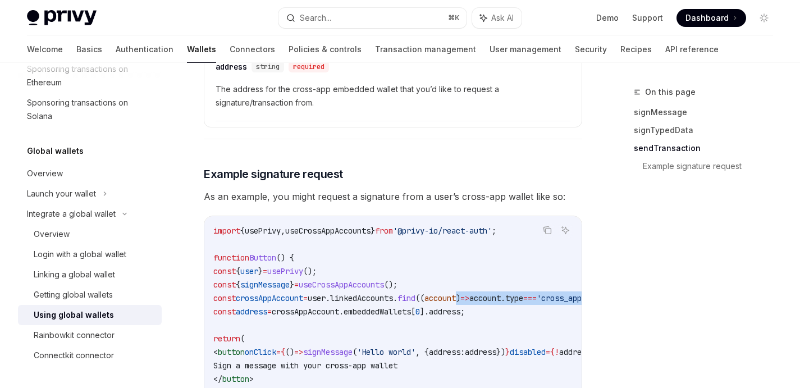
scroll to position [0, 107]
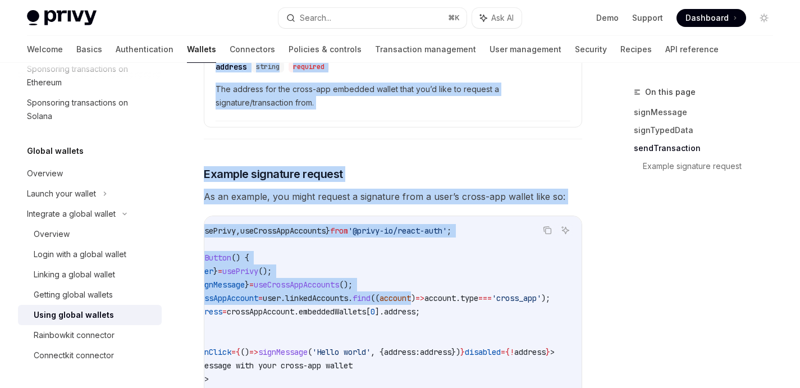
drag, startPoint x: 490, startPoint y: 266, endPoint x: 619, endPoint y: 266, distance: 129.0
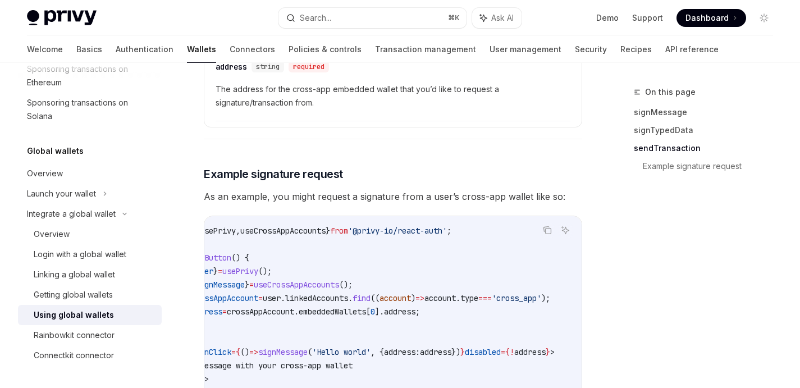
click at [512, 279] on code "import { usePrivy , useCrossAppAccounts } from '@privy-io/react-auth' ; functio…" at bounding box center [374, 318] width 413 height 189
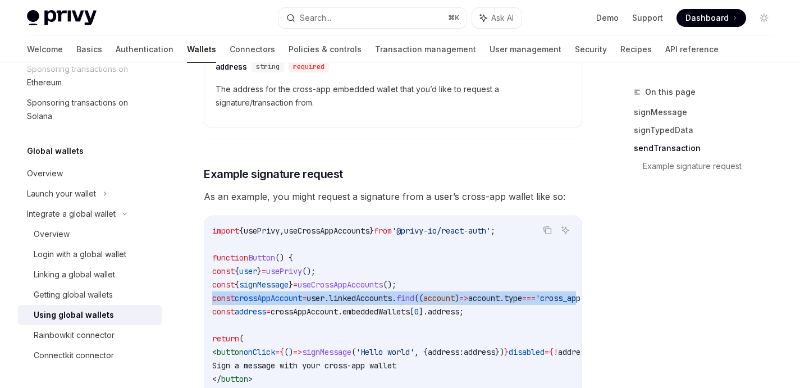
scroll to position [0, 0]
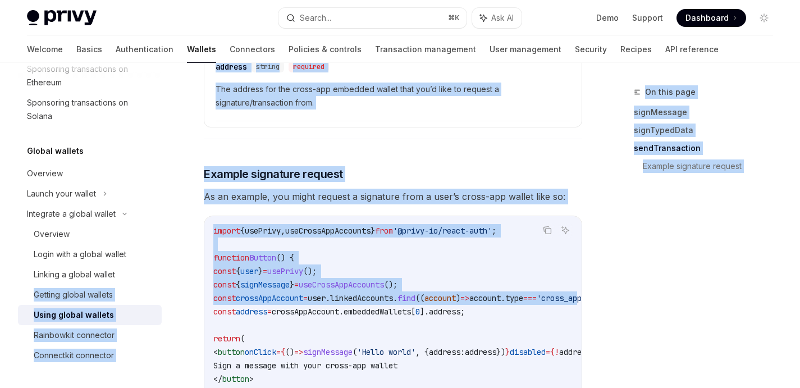
drag, startPoint x: 526, startPoint y: 265, endPoint x: 178, endPoint y: 269, distance: 347.9
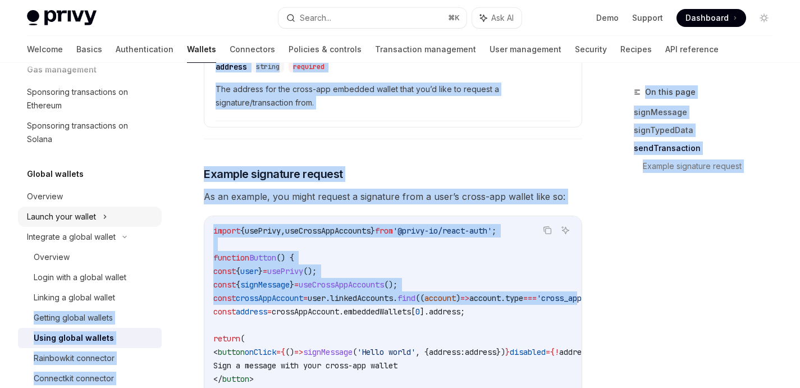
scroll to position [724, 0]
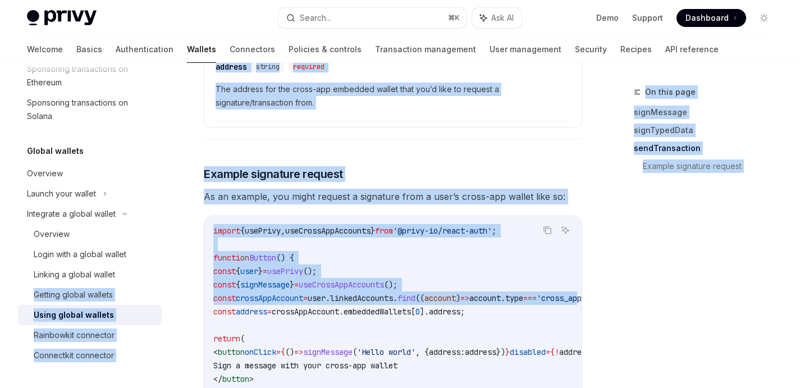
click at [258, 266] on span "user" at bounding box center [249, 271] width 18 height 10
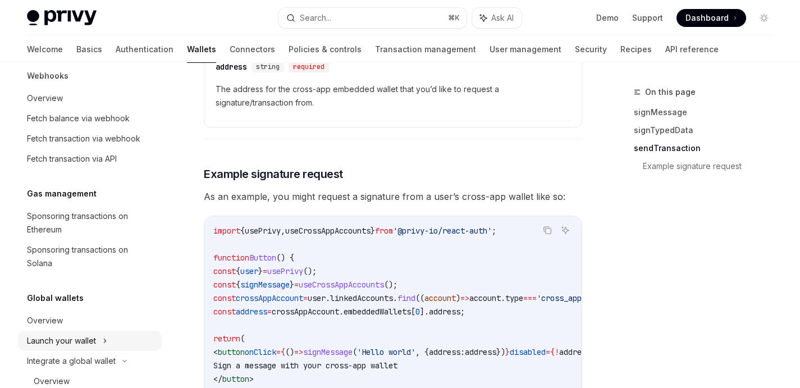
scroll to position [575, 0]
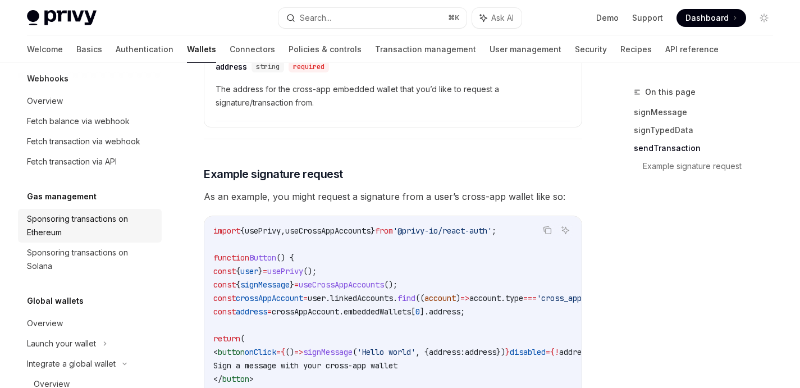
click at [70, 225] on div "Sponsoring transactions on Ethereum" at bounding box center [91, 225] width 128 height 27
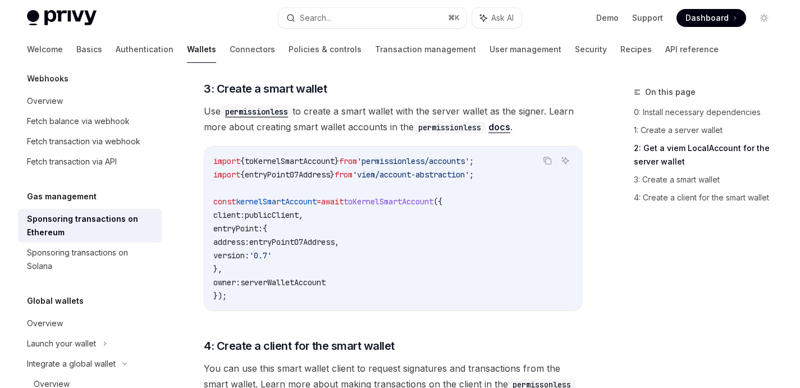
scroll to position [1241, 0]
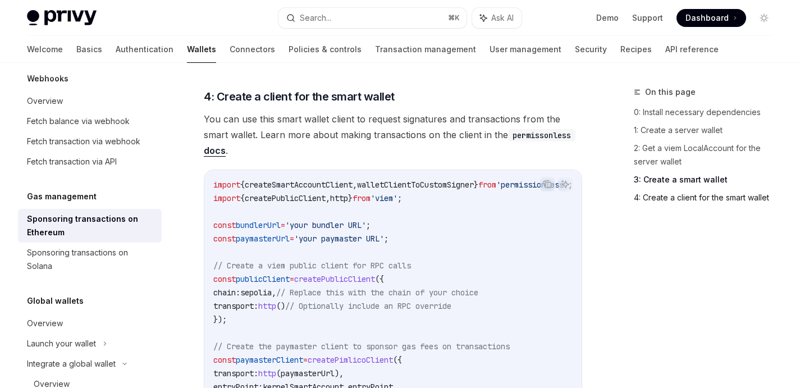
click at [673, 200] on link "4: Create a client for the smart wallet" at bounding box center [707, 198] width 148 height 18
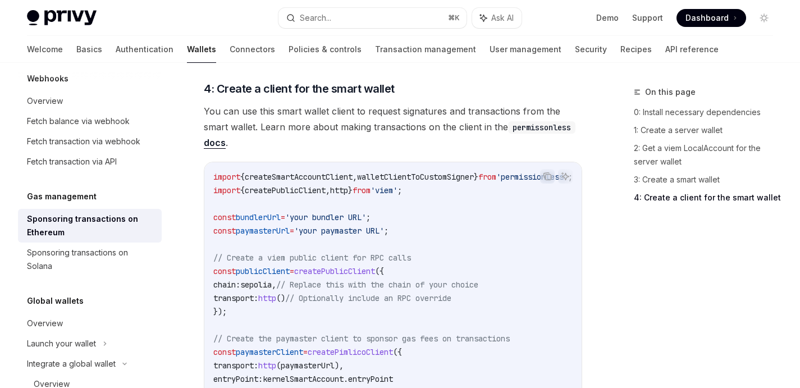
click at [433, 204] on code "import { createSmartAccountClient , walletClientToCustomSigner } from 'permissi…" at bounding box center [410, 358] width 395 height 377
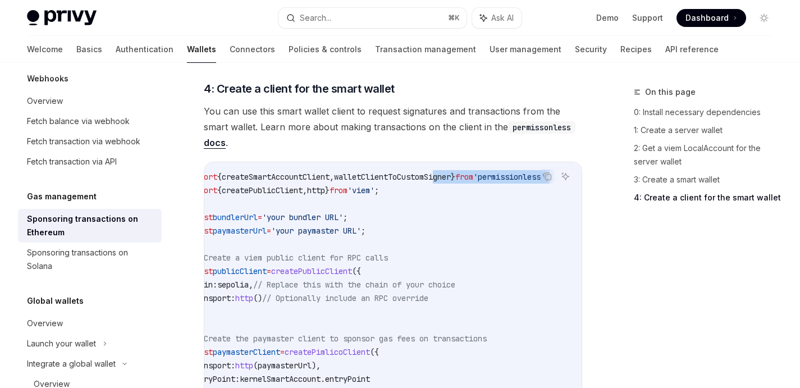
scroll to position [0, 47]
drag, startPoint x: 476, startPoint y: 183, endPoint x: 578, endPoint y: 181, distance: 102.1
click at [578, 181] on code "import { createSmartAccountClient , walletClientToCustomSigner } from 'permissi…" at bounding box center [383, 358] width 395 height 377
click at [456, 221] on code "import { createSmartAccountClient , walletClientToCustomSigner } from 'permissi…" at bounding box center [383, 358] width 395 height 377
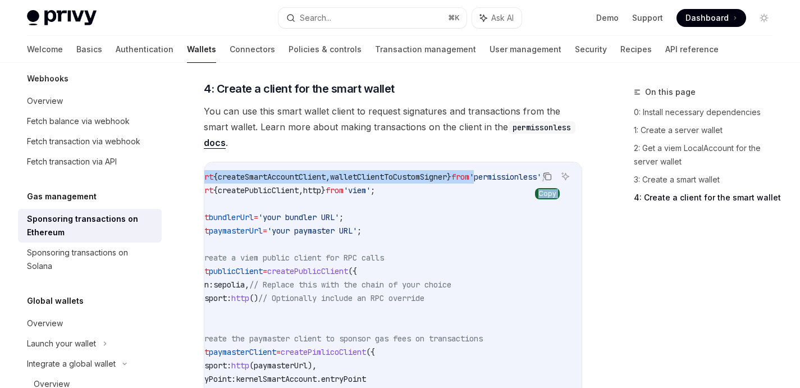
drag, startPoint x: 482, startPoint y: 186, endPoint x: 545, endPoint y: 177, distance: 64.1
click at [545, 177] on div "Copy Ask AI import { createSmartAccountClient , walletClientToCustomSigner } fr…" at bounding box center [393, 359] width 378 height 394
click at [483, 187] on code "import { createSmartAccountClient , walletClientToCustomSigner } from 'permissi…" at bounding box center [383, 358] width 395 height 377
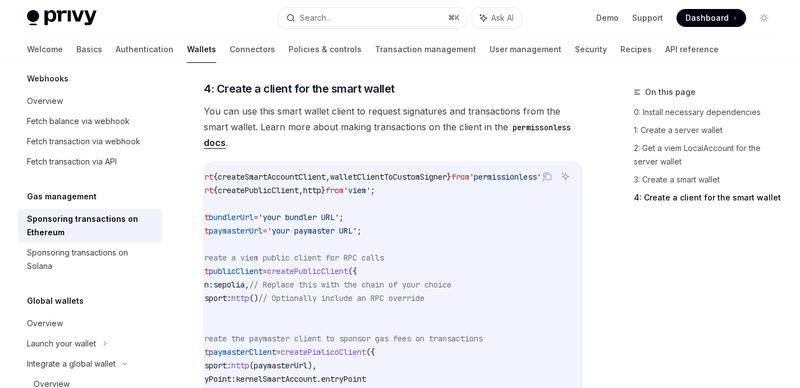
drag, startPoint x: 494, startPoint y: 186, endPoint x: 557, endPoint y: 179, distance: 62.6
click at [541, 179] on span "'permissionless'" at bounding box center [505, 177] width 72 height 10
click at [490, 182] on span "'permissionless'" at bounding box center [505, 177] width 72 height 10
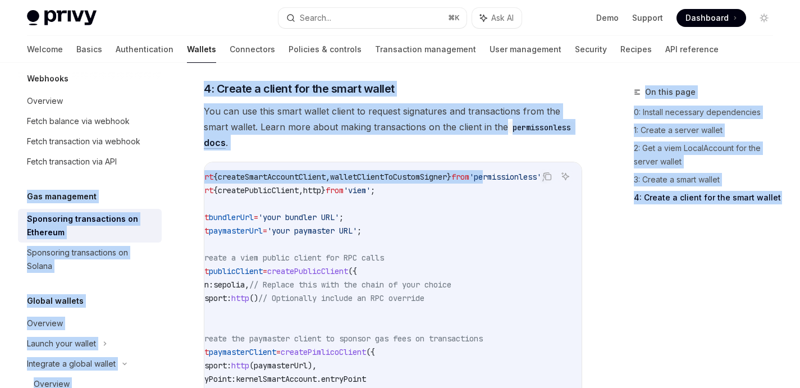
scroll to position [0, 0]
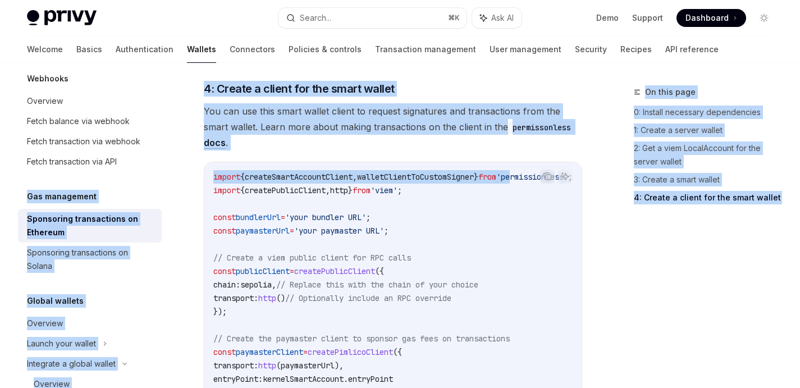
drag, startPoint x: 493, startPoint y: 182, endPoint x: 29, endPoint y: 189, distance: 464.6
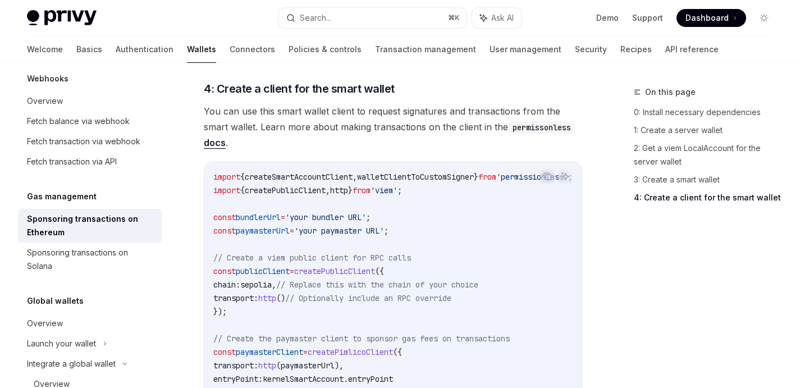
click at [323, 248] on code "import { createSmartAccountClient , walletClientToCustomSigner } from 'permissi…" at bounding box center [410, 358] width 395 height 377
click at [342, 276] on span "createPublicClient" at bounding box center [334, 271] width 81 height 10
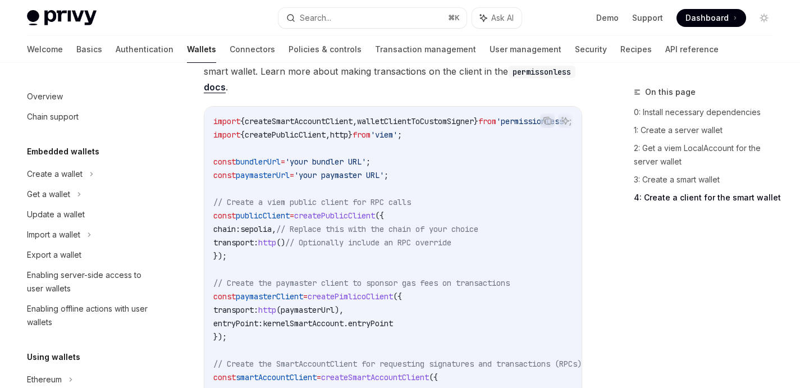
scroll to position [1304, 0]
click at [503, 204] on code "import { createSmartAccountClient , walletClientToCustomSigner } from 'permissi…" at bounding box center [410, 302] width 395 height 377
click at [488, 132] on code "import { createSmartAccountClient , walletClientToCustomSigner } from 'permissi…" at bounding box center [410, 302] width 395 height 377
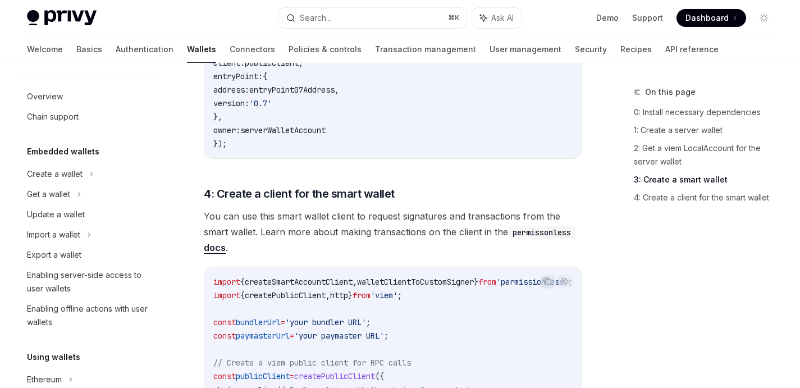
scroll to position [1234, 0]
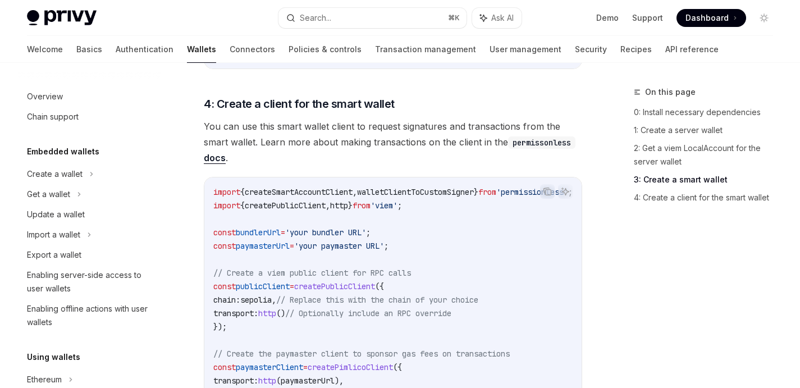
click at [488, 214] on code "import { createSmartAccountClient , walletClientToCustomSigner } from 'permissi…" at bounding box center [410, 373] width 395 height 377
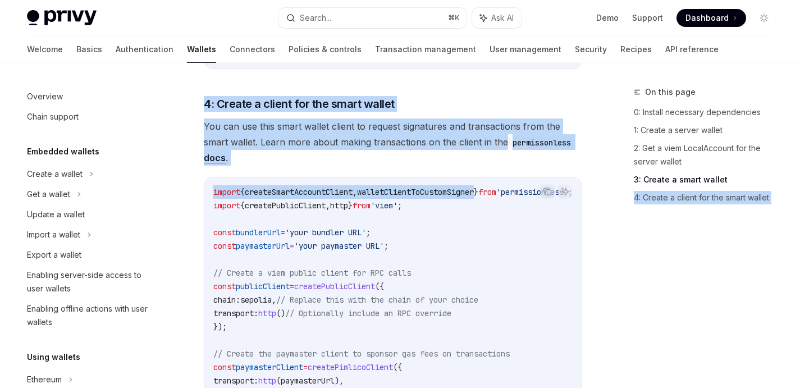
scroll to position [0, 88]
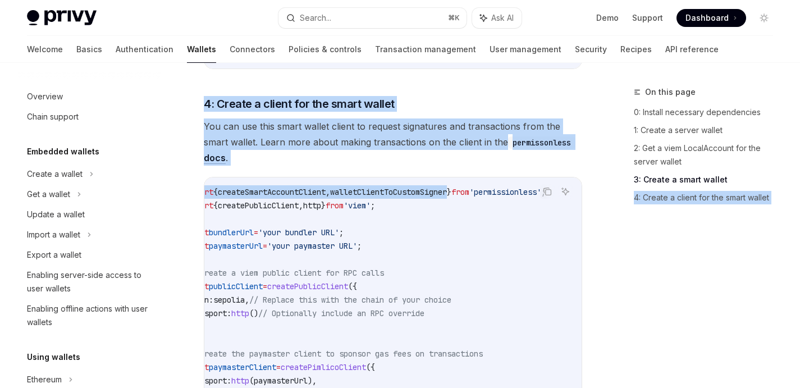
drag, startPoint x: 496, startPoint y: 194, endPoint x: 619, endPoint y: 196, distance: 123.5
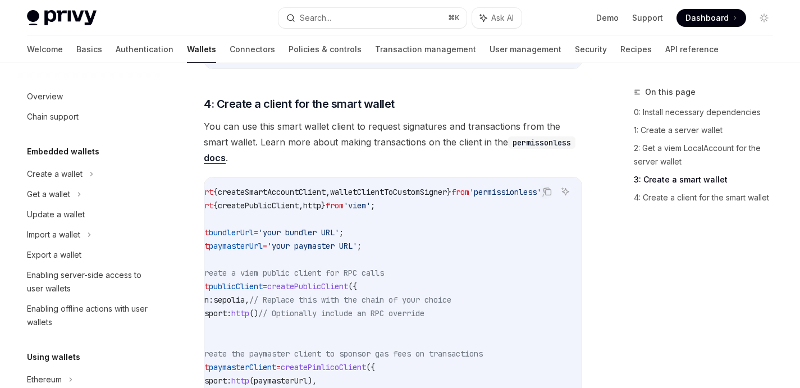
click at [499, 214] on code "import { createSmartAccountClient , walletClientToCustomSigner } from 'permissi…" at bounding box center [383, 373] width 395 height 377
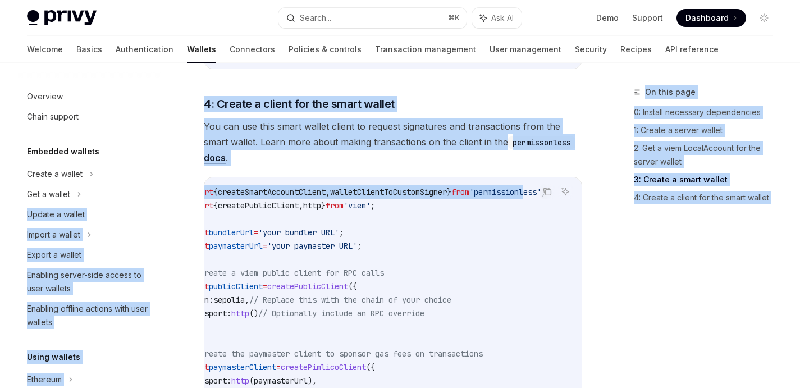
scroll to position [0, 0]
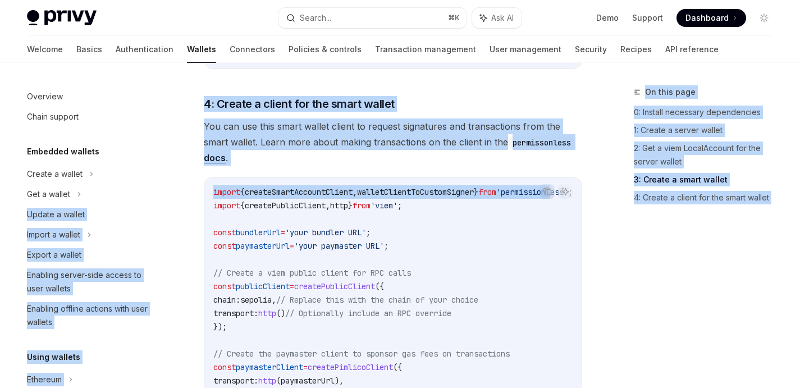
drag, startPoint x: 492, startPoint y: 193, endPoint x: 157, endPoint y: 197, distance: 335.0
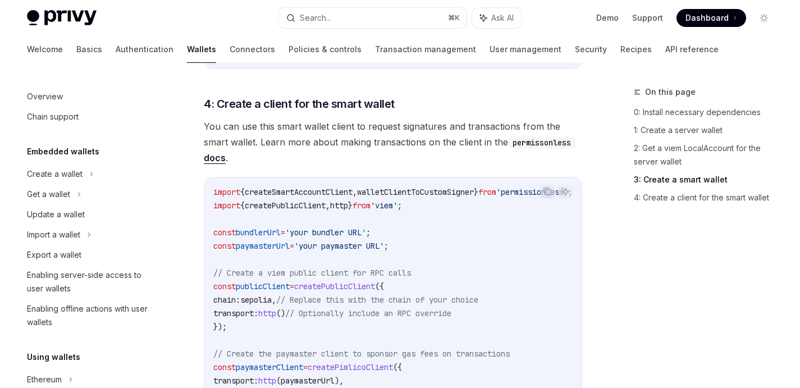
click at [340, 233] on span "'your bundler URL'" at bounding box center [325, 232] width 81 height 10
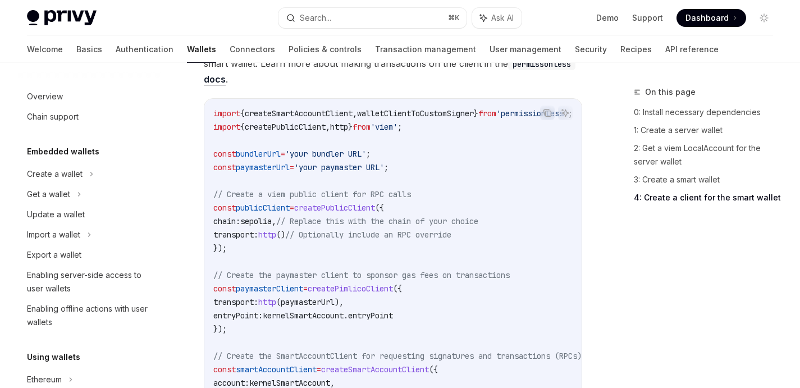
scroll to position [1317, 0]
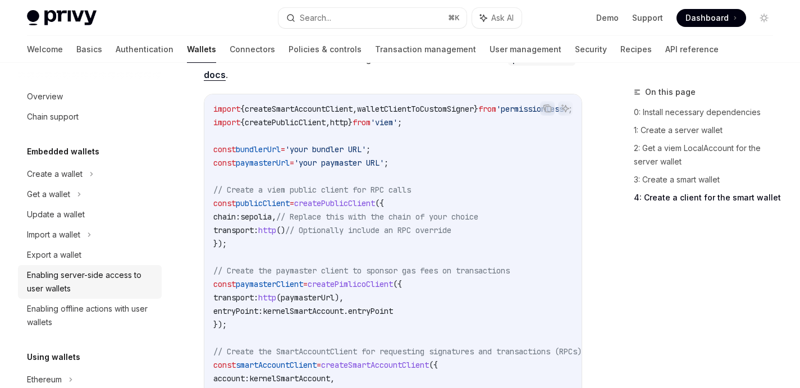
click at [84, 274] on div "Enabling server-side access to user wallets" at bounding box center [91, 281] width 128 height 27
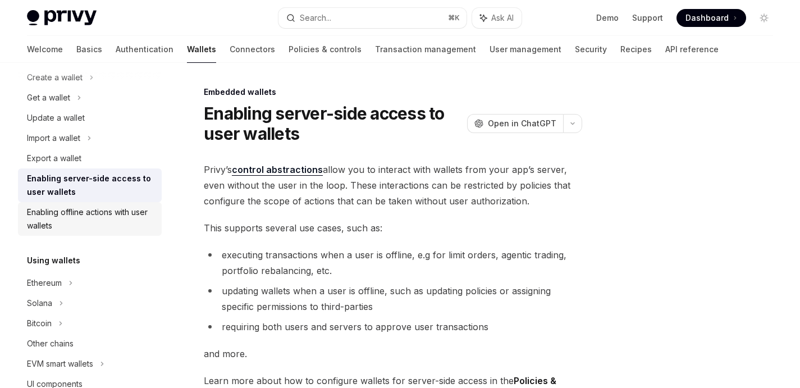
scroll to position [144, 0]
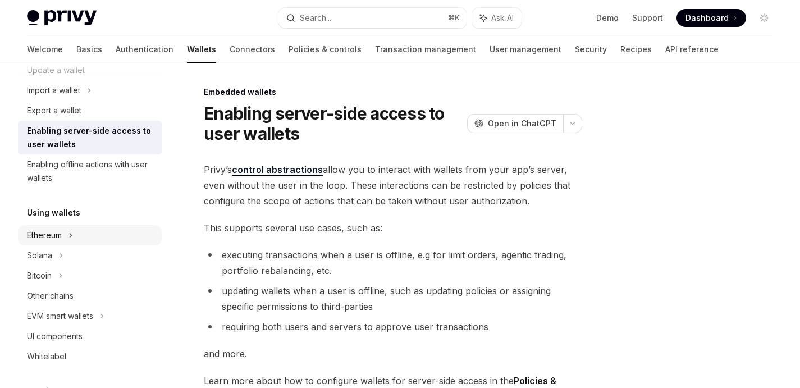
click at [50, 236] on div "Ethereum" at bounding box center [44, 234] width 35 height 13
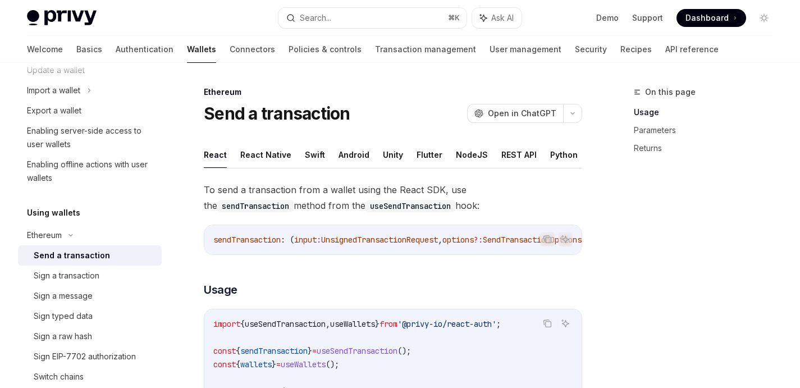
click at [75, 256] on div "Send a transaction" at bounding box center [72, 255] width 76 height 13
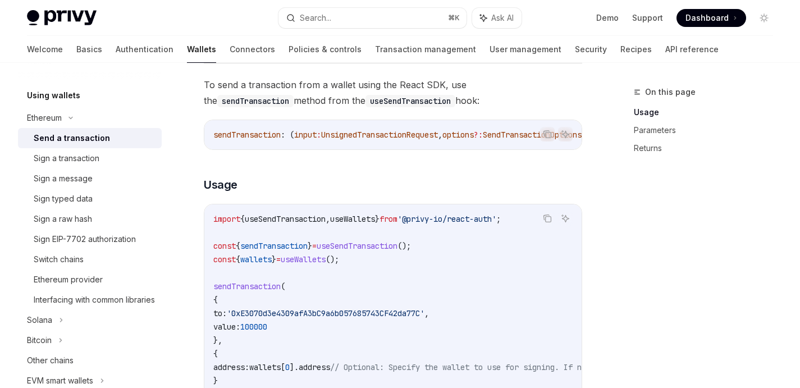
scroll to position [261, 0]
click at [73, 117] on icon at bounding box center [70, 118] width 13 height 4
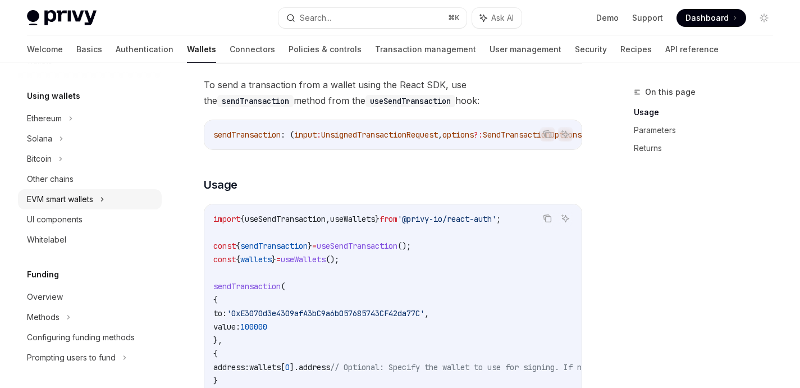
click at [102, 200] on icon at bounding box center [102, 198] width 4 height 13
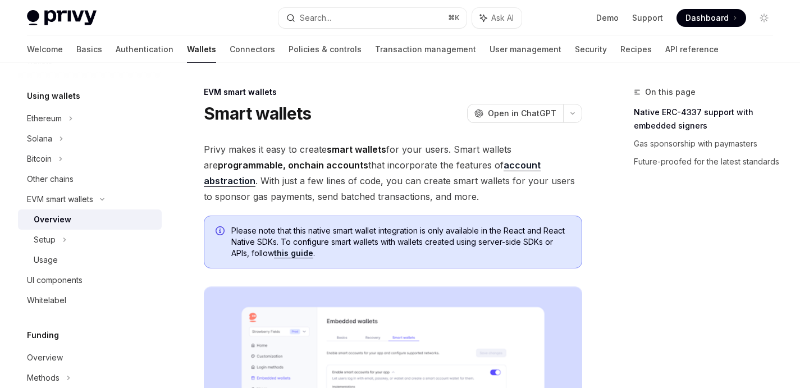
click at [72, 222] on div "Overview" at bounding box center [94, 219] width 121 height 13
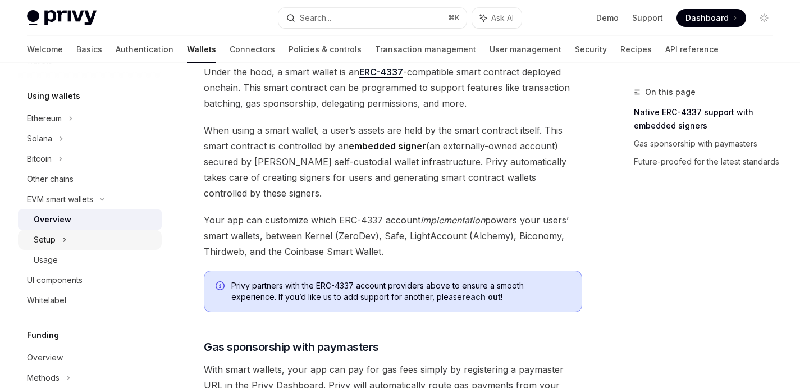
scroll to position [768, 0]
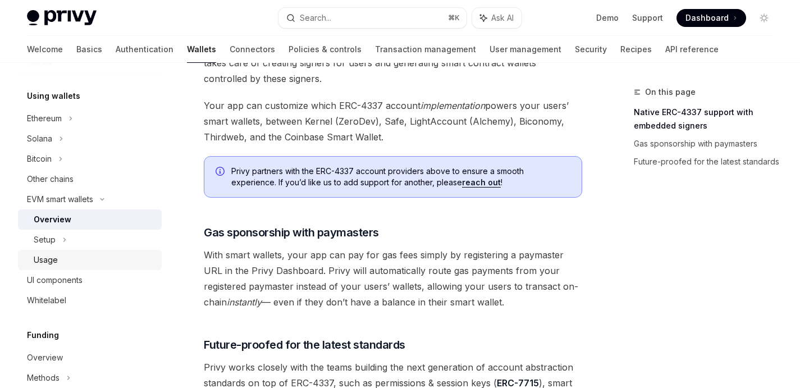
click at [62, 259] on div "Usage" at bounding box center [94, 259] width 121 height 13
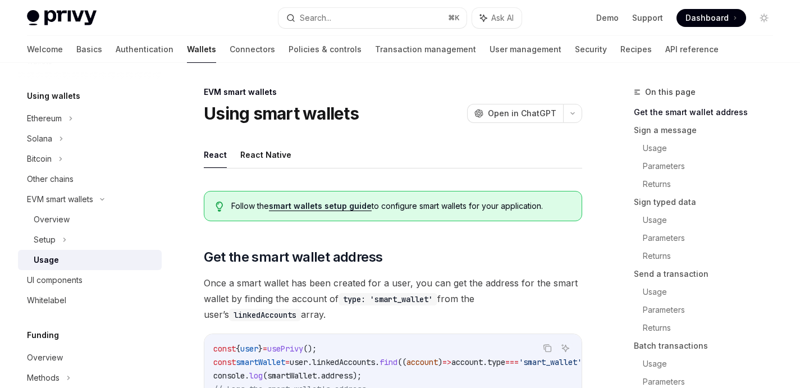
click at [314, 209] on link "smart wallets setup guide" at bounding box center [320, 206] width 103 height 10
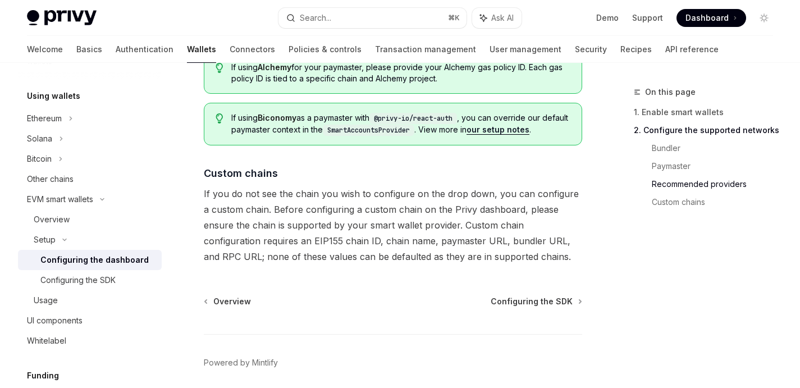
scroll to position [1596, 0]
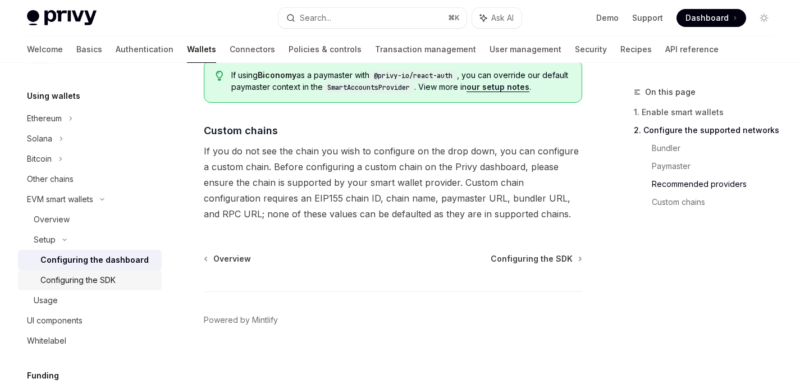
click at [95, 276] on div "Configuring the SDK" at bounding box center [77, 279] width 75 height 13
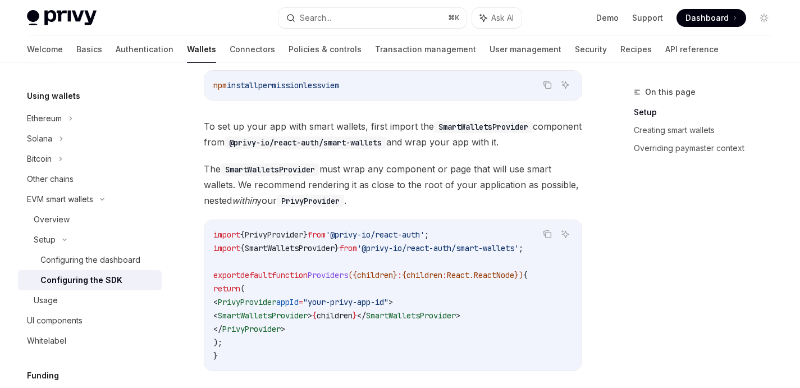
scroll to position [9, 0]
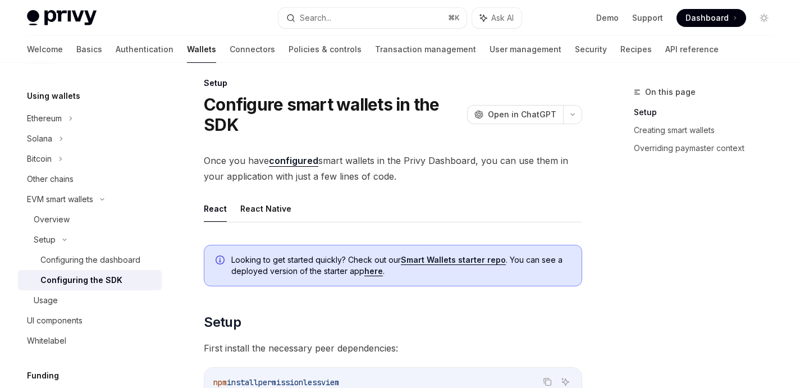
click at [231, 207] on ul "React React Native" at bounding box center [393, 208] width 378 height 27
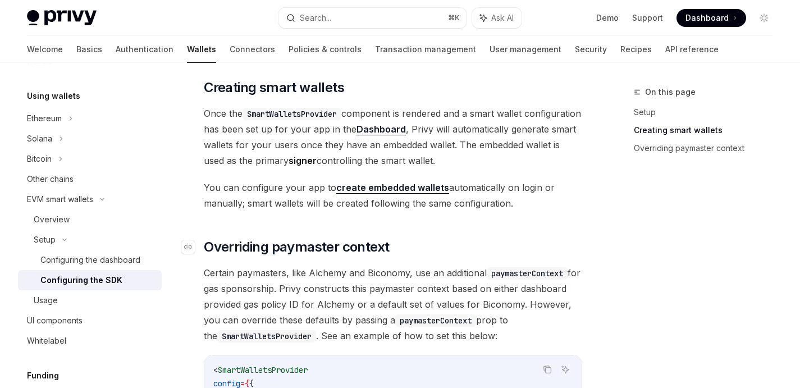
scroll to position [752, 0]
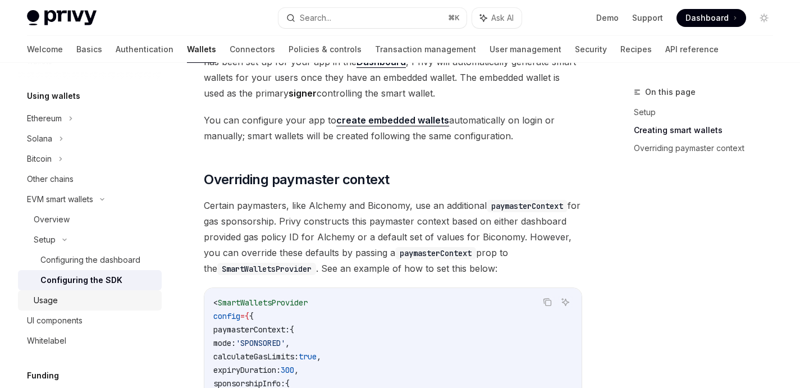
click at [63, 294] on div "Usage" at bounding box center [94, 299] width 121 height 13
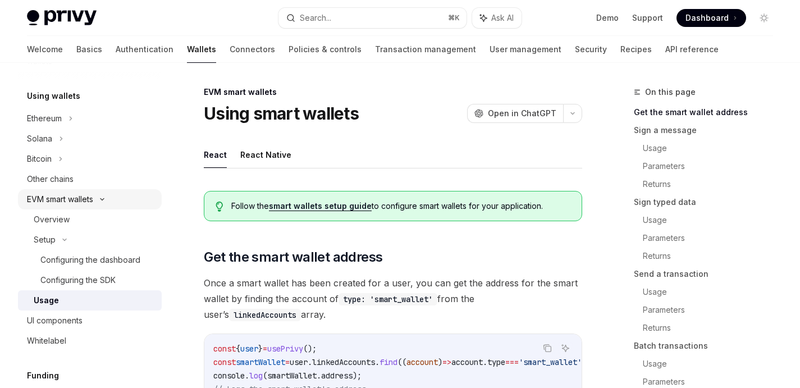
click at [108, 198] on icon at bounding box center [101, 199] width 13 height 4
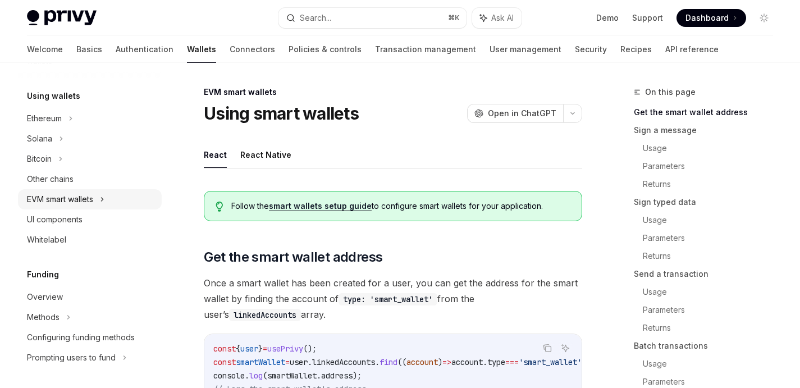
click at [108, 197] on div "EVM smart wallets" at bounding box center [90, 199] width 144 height 20
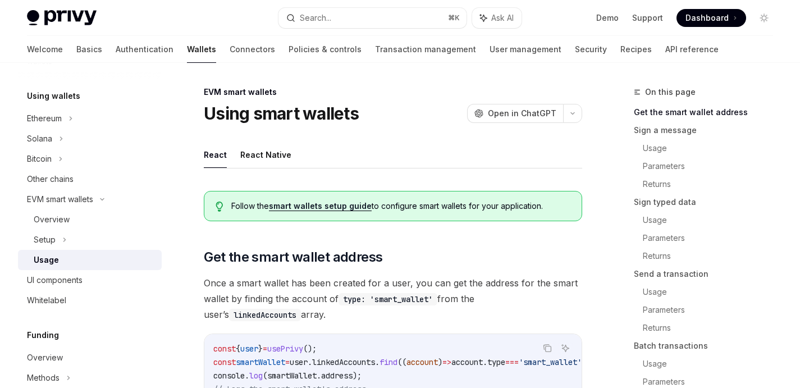
click at [47, 260] on div "Usage" at bounding box center [46, 259] width 25 height 13
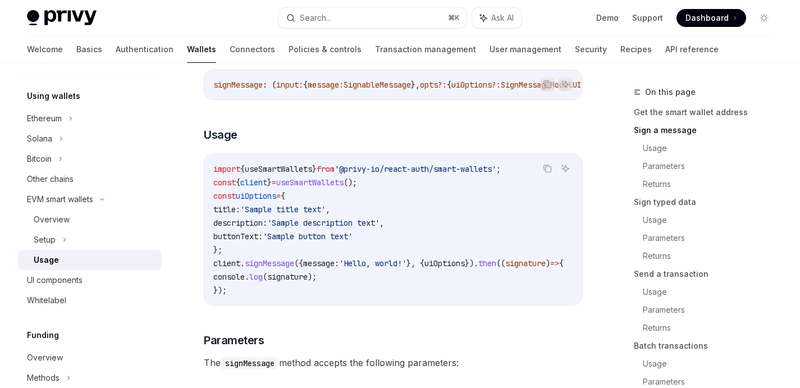
scroll to position [482, 0]
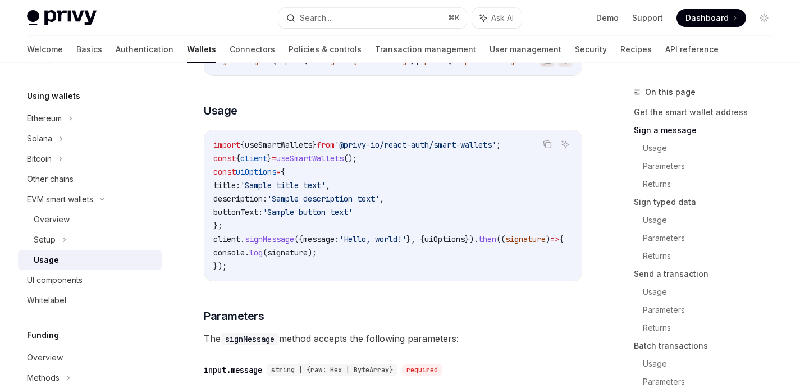
click at [326, 163] on span "useSmartWallets" at bounding box center [309, 158] width 67 height 10
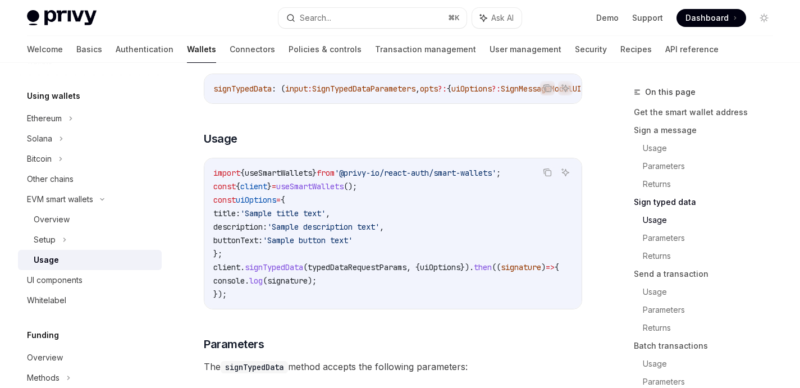
scroll to position [1146, 0]
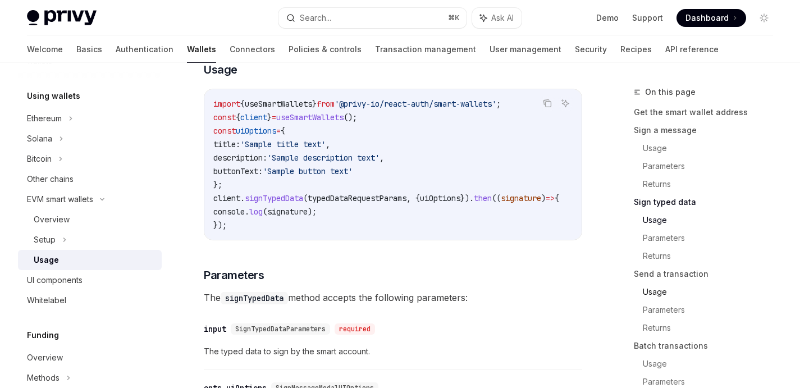
click at [659, 296] on link "Usage" at bounding box center [711, 292] width 139 height 18
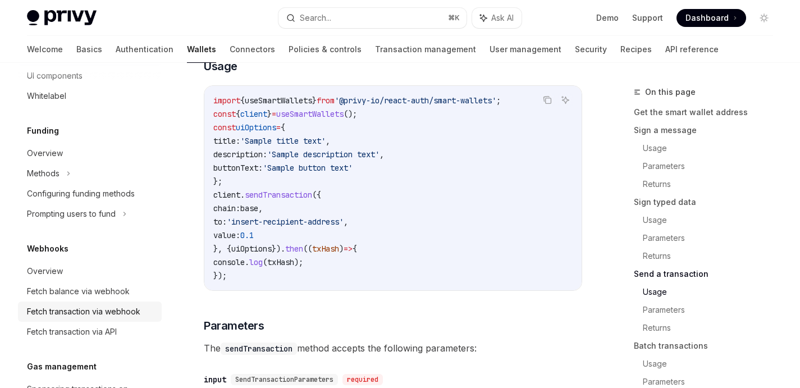
scroll to position [703, 0]
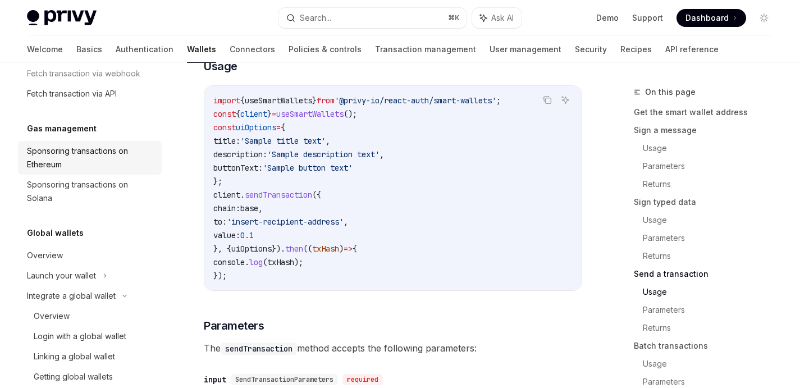
click at [77, 153] on div "Sponsoring transactions on Ethereum" at bounding box center [91, 157] width 128 height 27
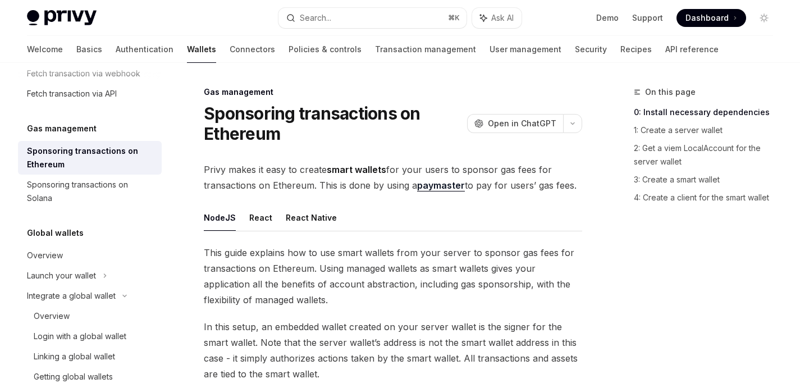
type textarea "*"
click at [692, 182] on link "3: Create a smart wallet" at bounding box center [707, 180] width 148 height 18
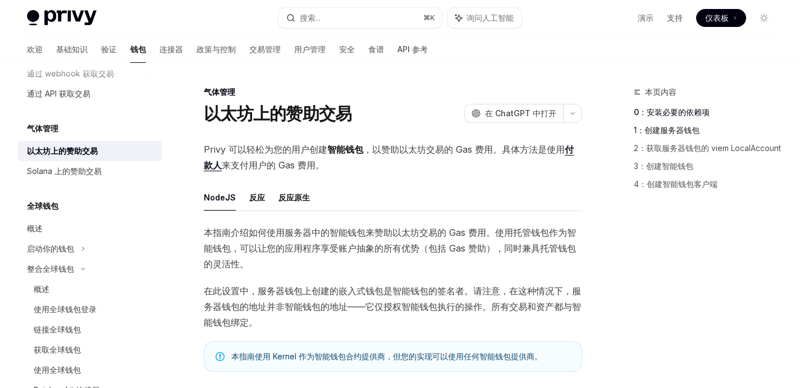
click at [669, 131] on font "1：创建服务器钱包" at bounding box center [666, 130] width 66 height 10
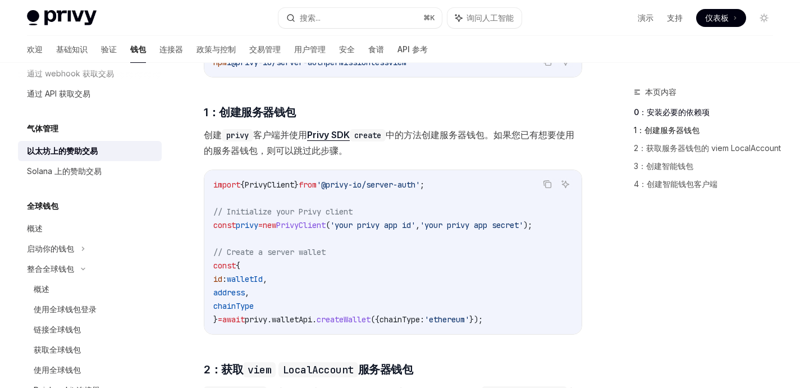
scroll to position [435, 0]
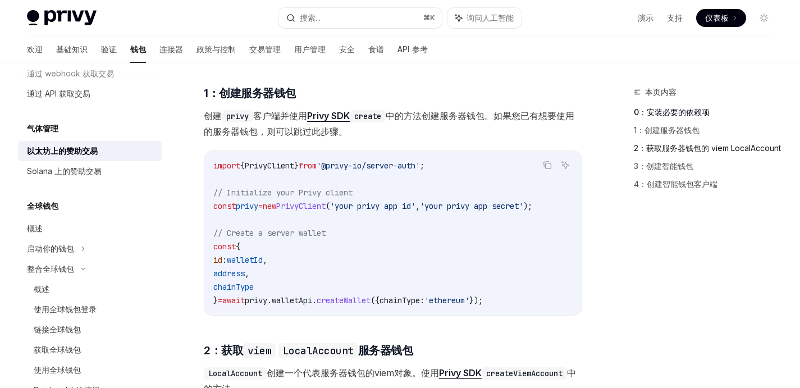
click at [654, 155] on link "2：获取服务器钱包的 viem LocalAccount" at bounding box center [707, 148] width 148 height 18
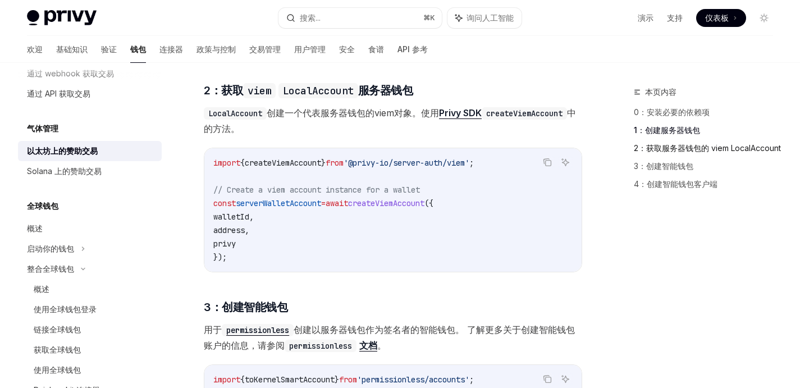
scroll to position [697, 0]
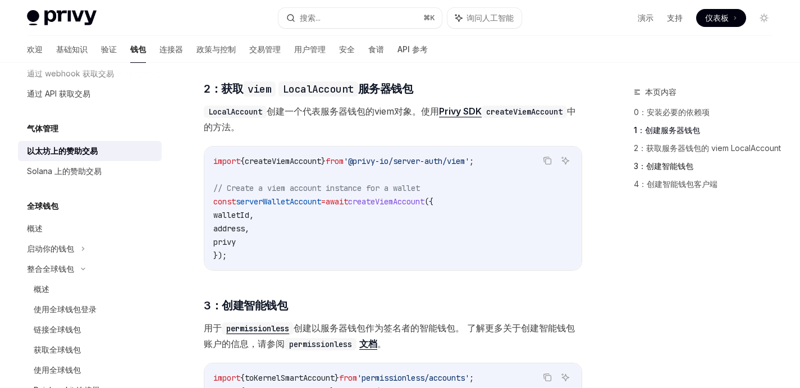
click at [668, 171] on font "3：创建智能钱包" at bounding box center [662, 166] width 59 height 10
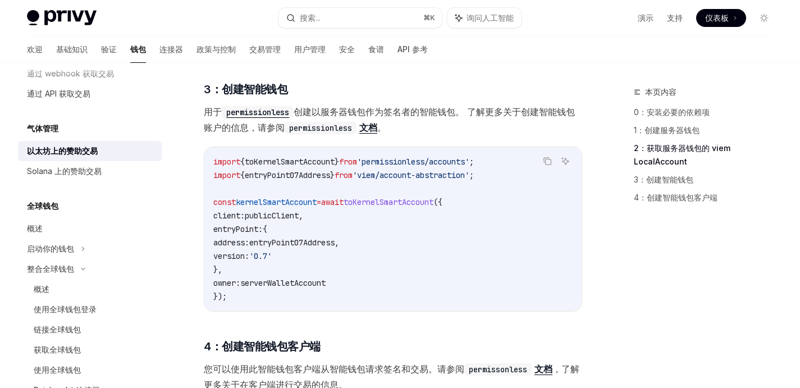
scroll to position [913, 0]
click at [656, 181] on font "3：创建智能钱包" at bounding box center [662, 179] width 59 height 10
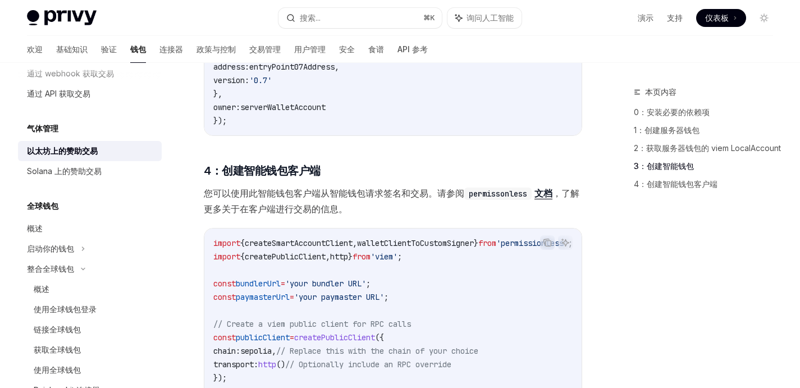
scroll to position [1090, 0]
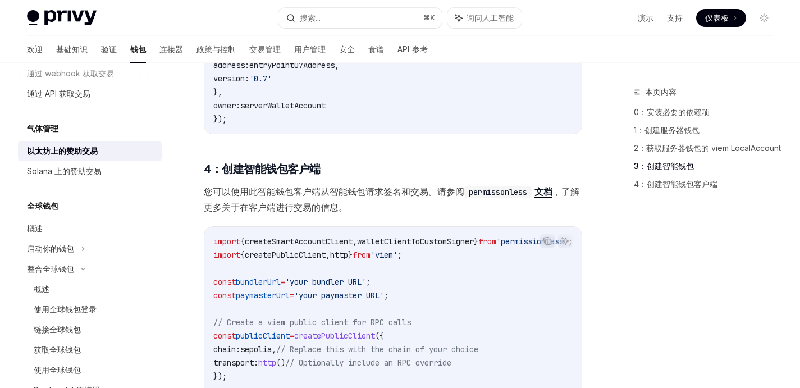
click at [467, 246] on span "walletClientToCustomSigner" at bounding box center [415, 241] width 117 height 10
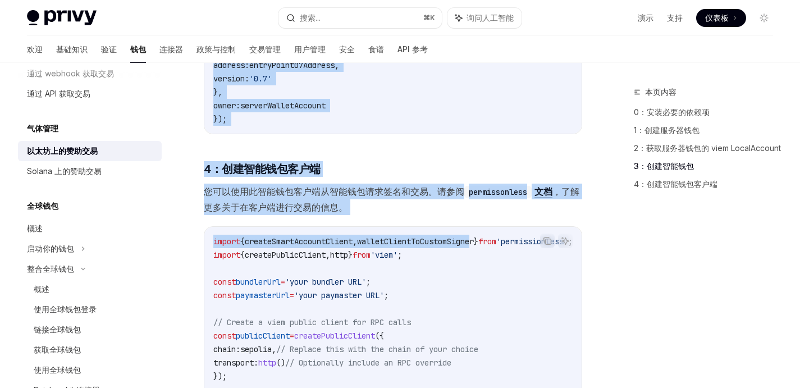
scroll to position [0, 7]
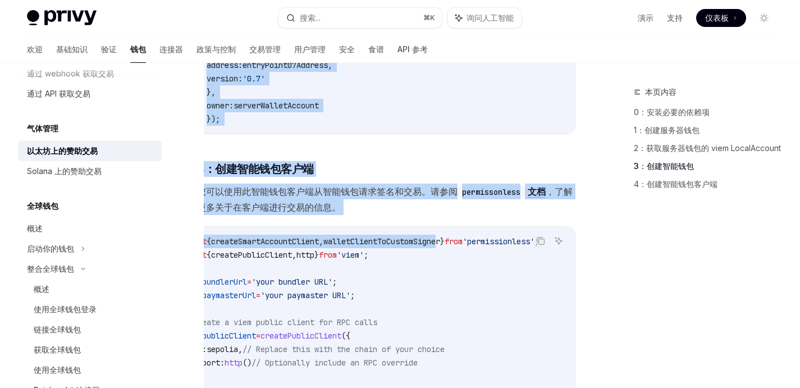
drag, startPoint x: 490, startPoint y: 245, endPoint x: 688, endPoint y: 242, distance: 197.5
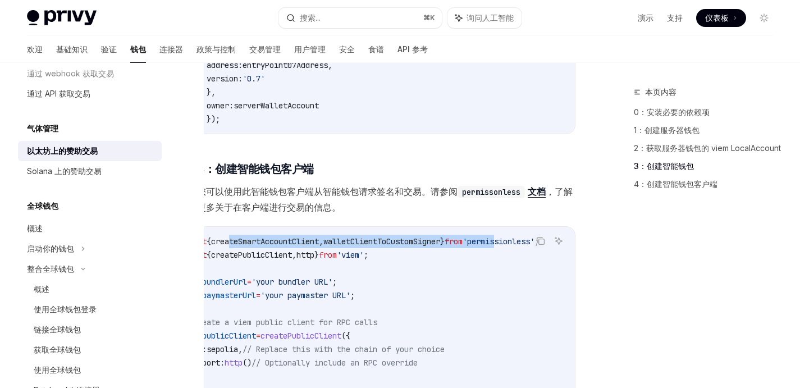
scroll to position [0, 0]
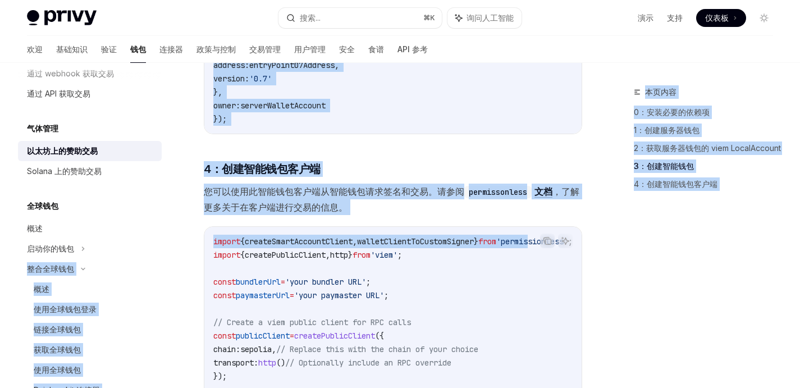
drag, startPoint x: 463, startPoint y: 245, endPoint x: 176, endPoint y: 251, distance: 286.8
click at [304, 246] on span "createSmartAccountClient" at bounding box center [299, 241] width 108 height 10
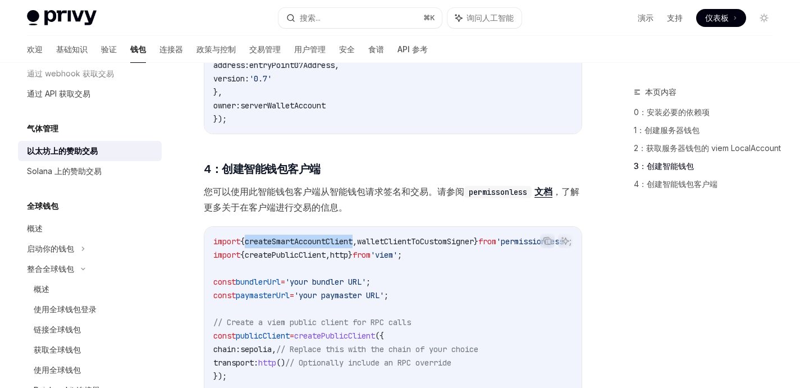
click at [304, 246] on span "createSmartAccountClient" at bounding box center [299, 241] width 108 height 10
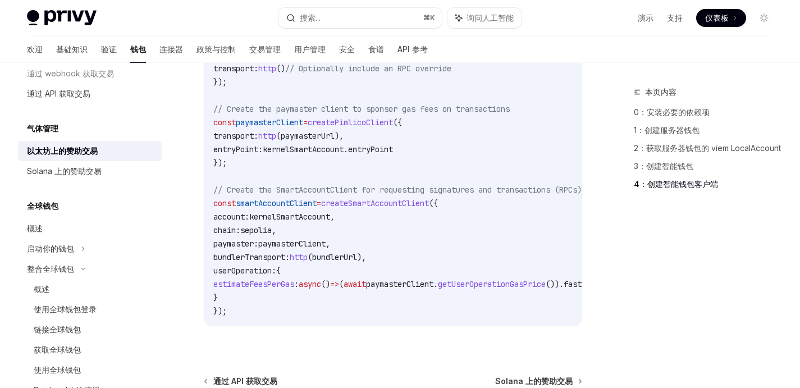
scroll to position [1384, 0]
click at [377, 199] on code "import { createSmartAccountClient , walletClientToCustomSigner } from 'permissi…" at bounding box center [410, 129] width 395 height 377
click at [373, 203] on span "createSmartAccountClient" at bounding box center [375, 203] width 108 height 10
copy span "createSmartAccountClient"
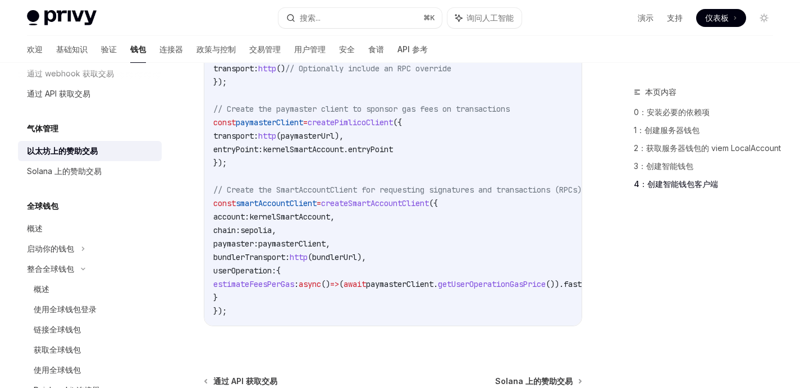
click at [430, 195] on span "// Create the SmartAccountClient for requesting signatures and transactions (RP…" at bounding box center [397, 190] width 368 height 10
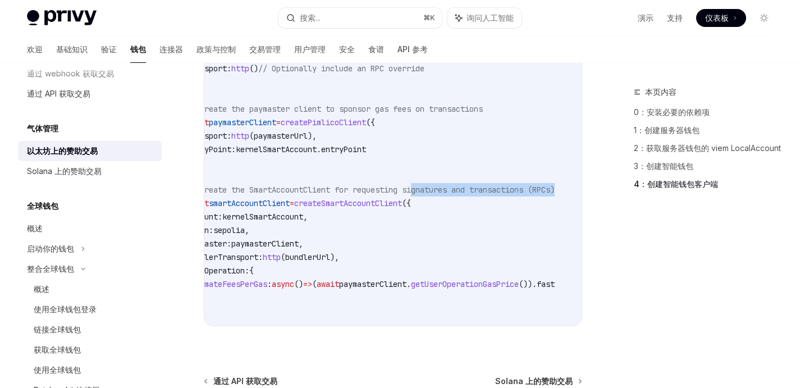
scroll to position [0, 88]
drag, startPoint x: 447, startPoint y: 190, endPoint x: 583, endPoint y: 191, distance: 135.8
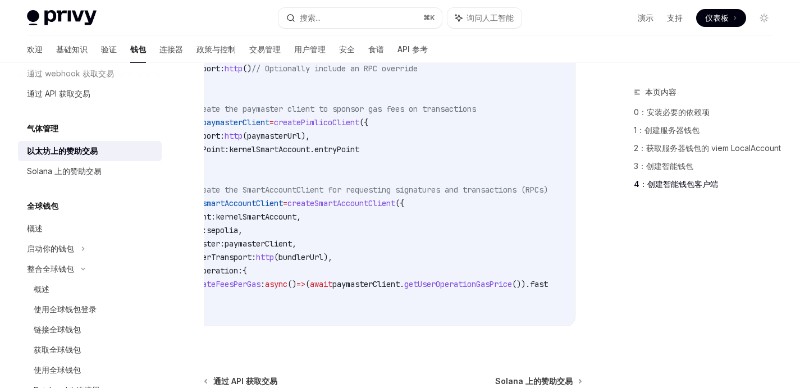
click at [476, 222] on code "import { createSmartAccountClient , walletClientToCustomSigner } from 'permissi…" at bounding box center [377, 129] width 395 height 377
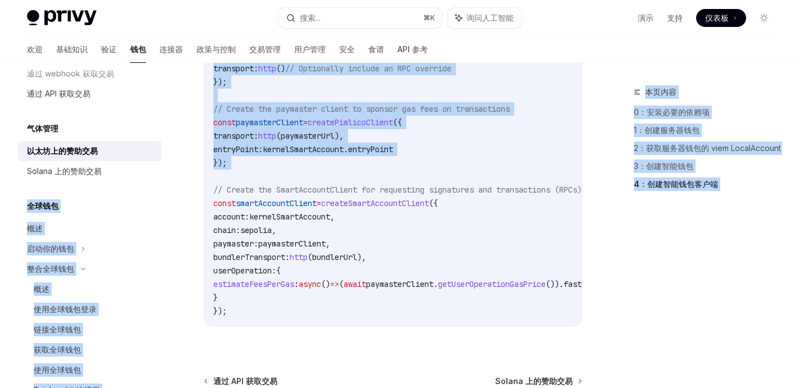
drag, startPoint x: 486, startPoint y: 186, endPoint x: 154, endPoint y: 199, distance: 332.4
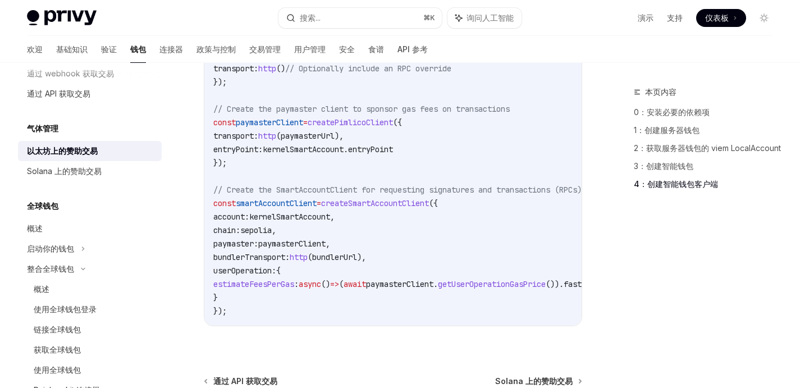
click at [399, 217] on code "import { createSmartAccountClient , walletClientToCustomSigner } from 'permissi…" at bounding box center [410, 129] width 395 height 377
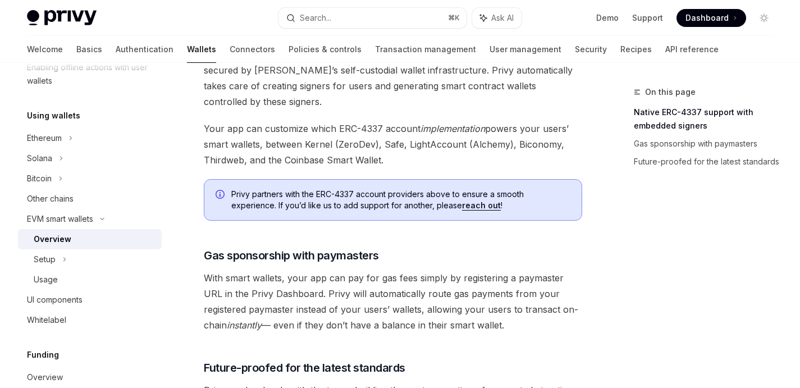
scroll to position [255, 0]
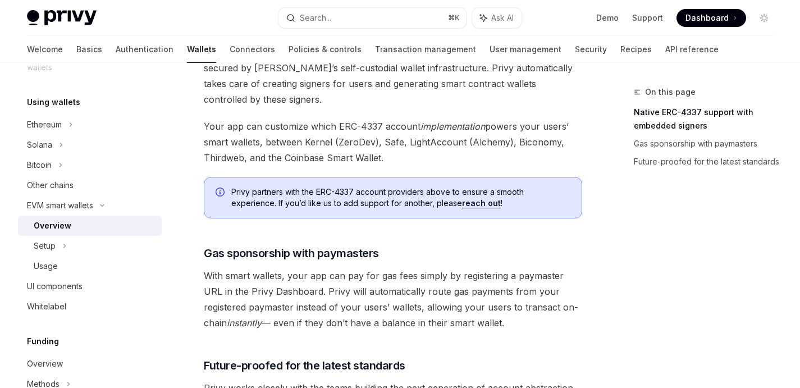
scroll to position [747, 0]
click at [71, 250] on div "Setup" at bounding box center [90, 246] width 144 height 20
type textarea "*"
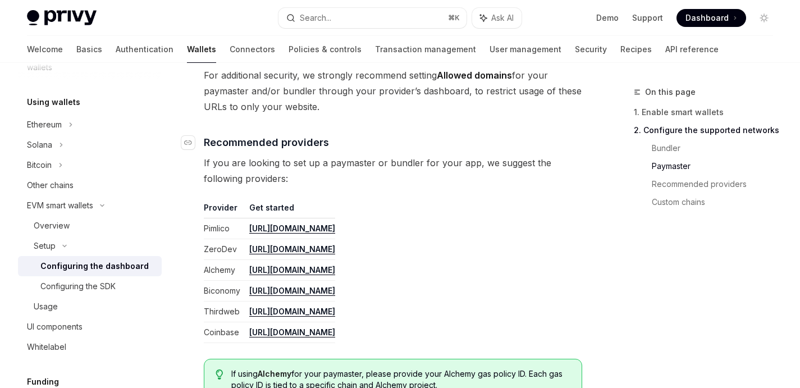
scroll to position [1256, 0]
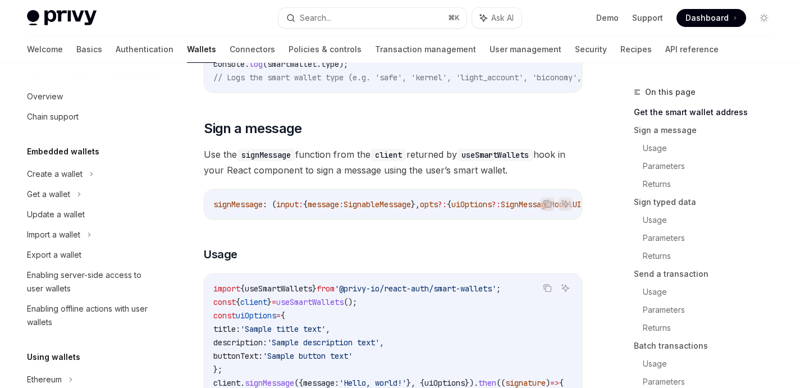
scroll to position [0, 113]
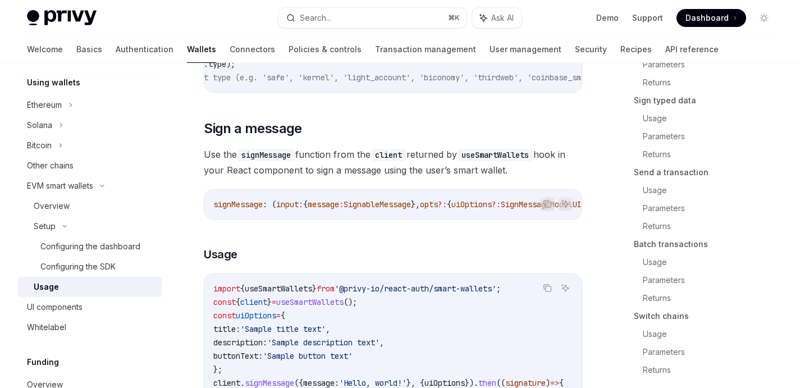
click at [84, 283] on div "Usage" at bounding box center [94, 286] width 121 height 13
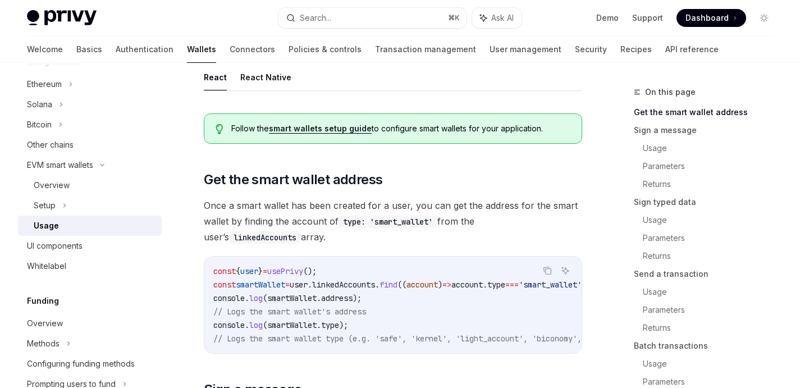
scroll to position [169, 0]
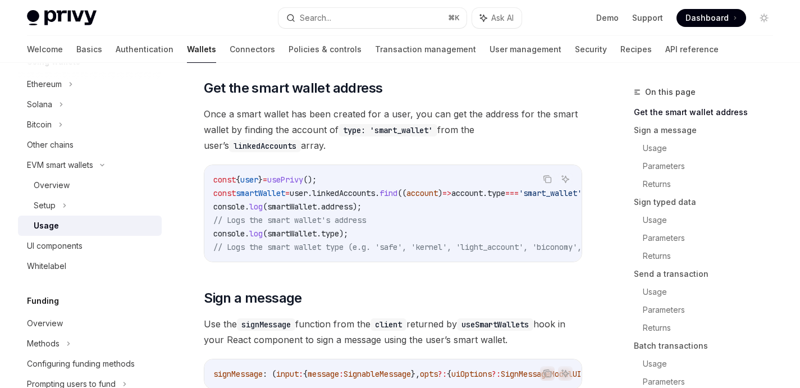
click at [361, 189] on span "linkedAccounts" at bounding box center [343, 193] width 63 height 10
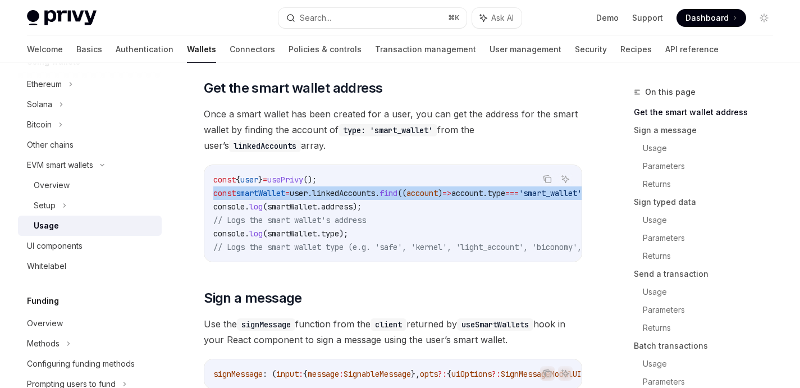
click at [361, 189] on span "linkedAccounts" at bounding box center [343, 193] width 63 height 10
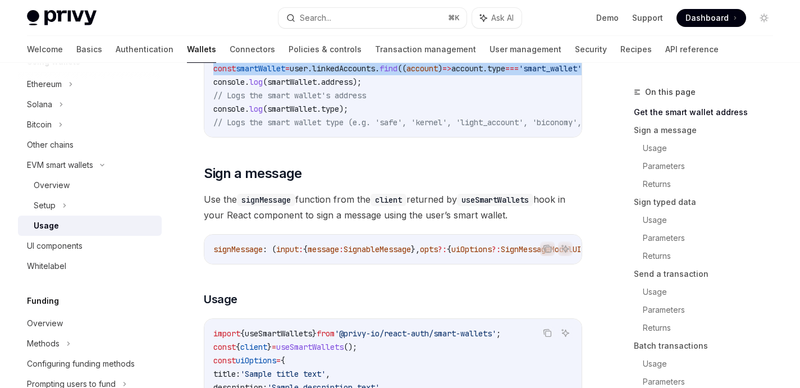
scroll to position [345, 0]
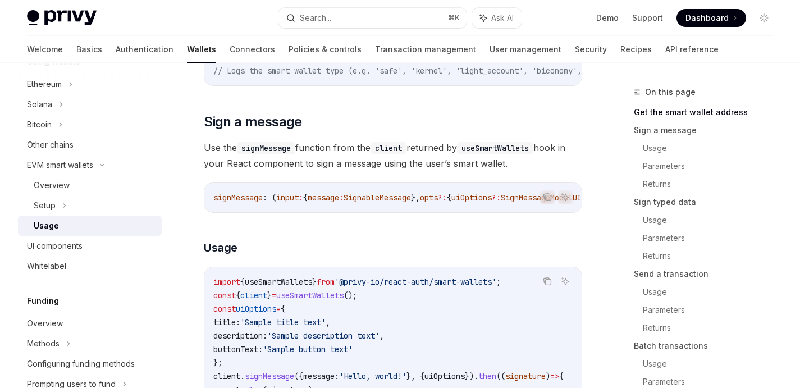
click at [389, 287] on span "'@privy-io/react-auth/smart-wallets'" at bounding box center [415, 282] width 162 height 10
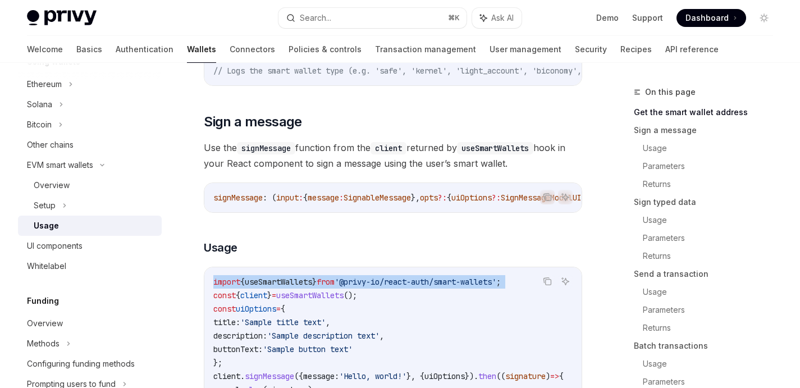
click at [389, 287] on span "'@privy-io/react-auth/smart-wallets'" at bounding box center [415, 282] width 162 height 10
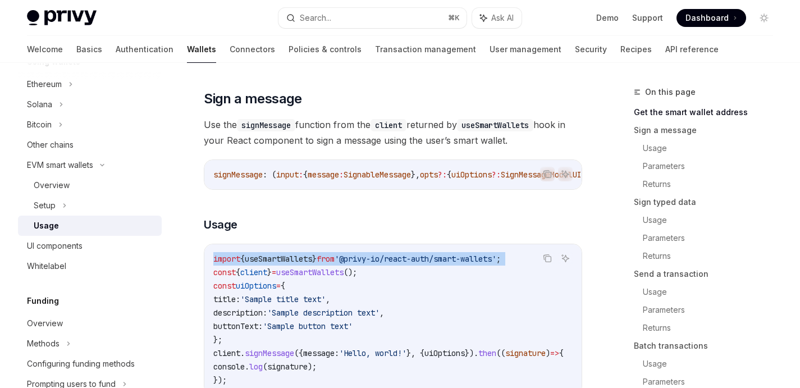
scroll to position [380, 0]
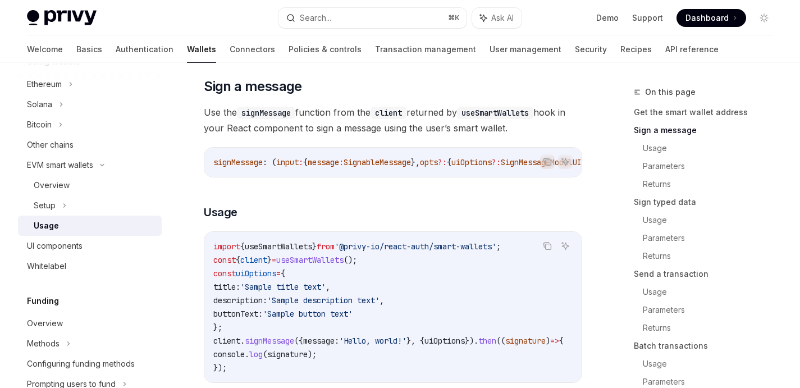
click at [263, 265] on span "client" at bounding box center [253, 260] width 27 height 10
click at [396, 266] on code "import { useSmartWallets } from '@privy-io/react-auth/smart-wallets' ; const { …" at bounding box center [401, 307] width 377 height 135
click at [393, 251] on span "'@privy-io/react-auth/smart-wallets'" at bounding box center [415, 246] width 162 height 10
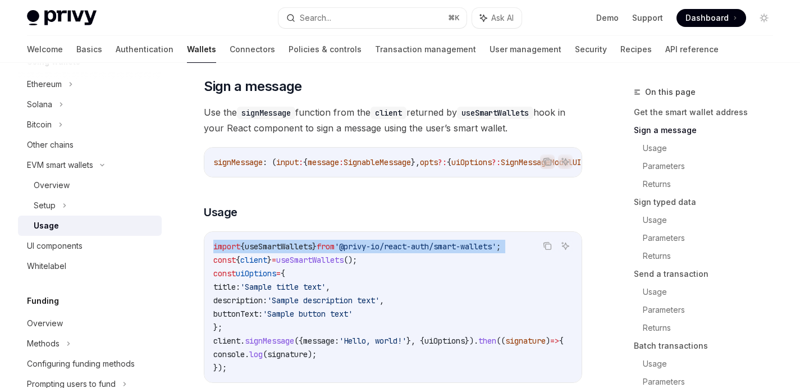
click at [393, 251] on span "'@privy-io/react-auth/smart-wallets'" at bounding box center [415, 246] width 162 height 10
copy code "import { useSmartWallets } from '@privy-io/react-auth/smart-wallets' ;"
click at [318, 265] on span "useSmartWallets" at bounding box center [309, 260] width 67 height 10
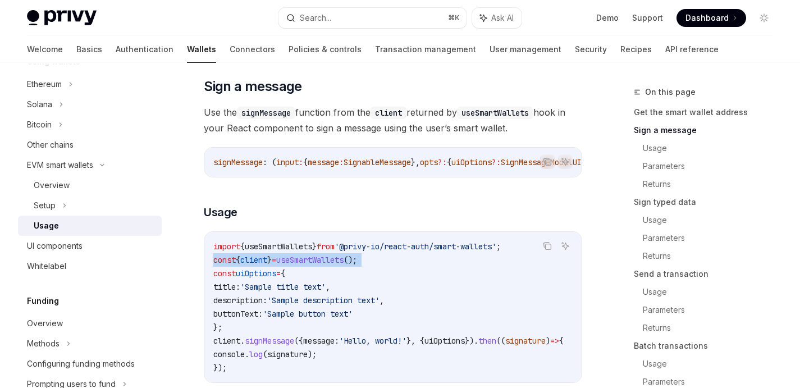
click at [318, 265] on span "useSmartWallets" at bounding box center [309, 260] width 67 height 10
copy code "const { client } = useSmartWallets ();"
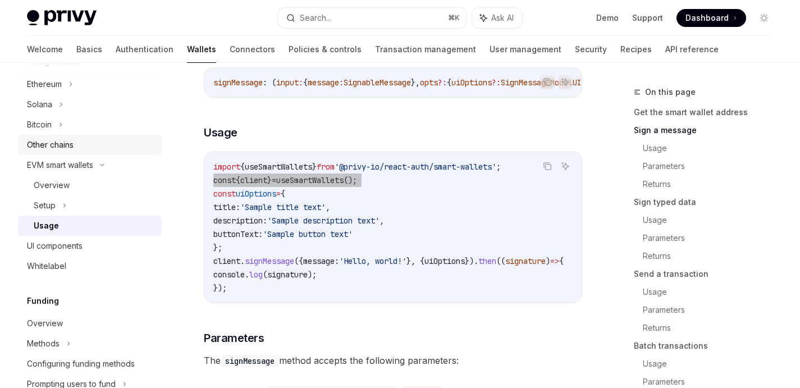
scroll to position [476, 0]
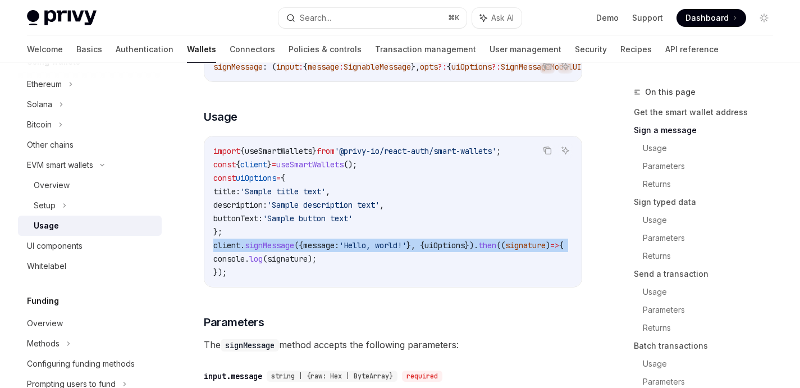
drag, startPoint x: 210, startPoint y: 256, endPoint x: 215, endPoint y: 264, distance: 9.0
click at [215, 264] on div "import { useSmartWallets } from '@privy-io/react-auth/smart-wallets' ; const { …" at bounding box center [392, 211] width 377 height 150
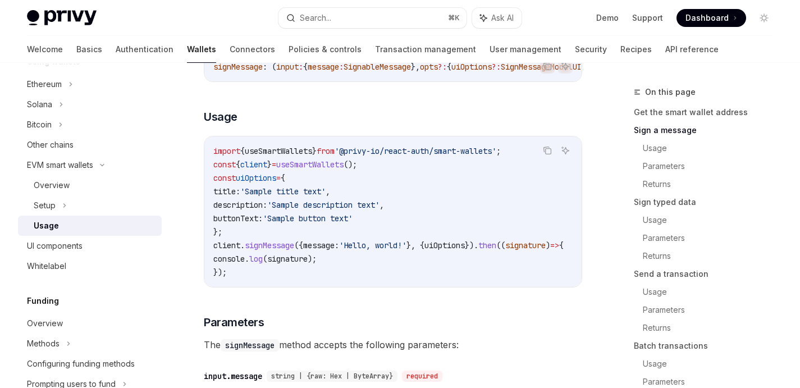
click at [233, 279] on code "import { useSmartWallets } from '@privy-io/react-auth/smart-wallets' ; const { …" at bounding box center [401, 211] width 377 height 135
click at [263, 165] on code "import { useSmartWallets } from '@privy-io/react-auth/smart-wallets' ; const { …" at bounding box center [401, 211] width 377 height 135
click at [261, 169] on span "client" at bounding box center [253, 164] width 27 height 10
copy span "client"
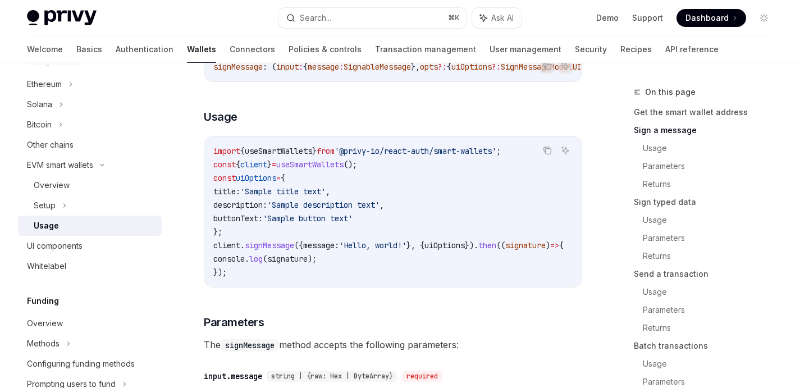
click at [270, 250] on span "signMessage" at bounding box center [269, 245] width 49 height 10
copy span "signMessage"
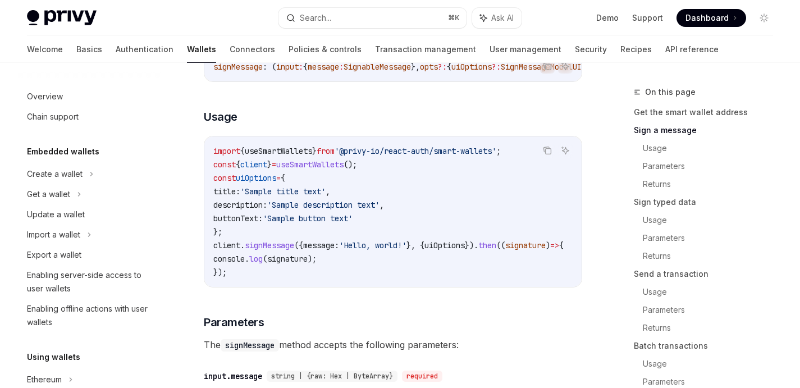
scroll to position [295, 0]
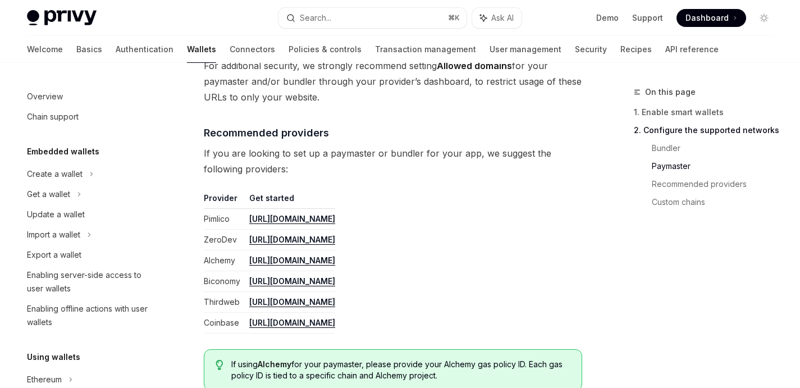
scroll to position [255, 0]
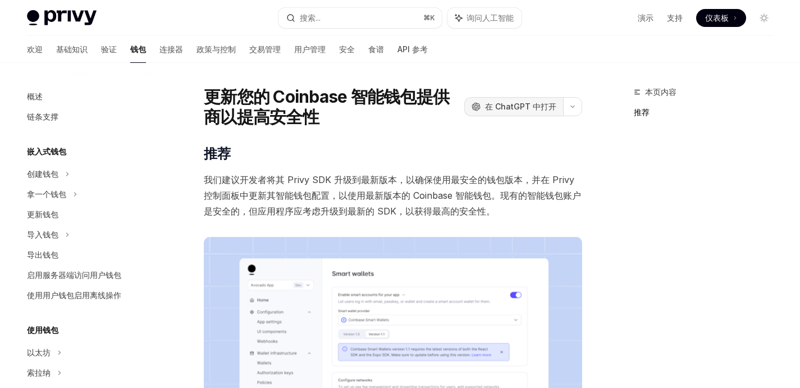
click at [488, 99] on button "OpenAI 在 ChatGPT 中打开" at bounding box center [513, 106] width 99 height 19
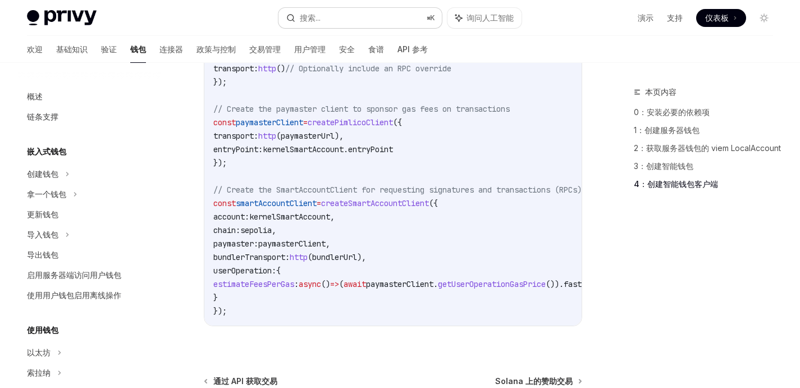
scroll to position [676, 0]
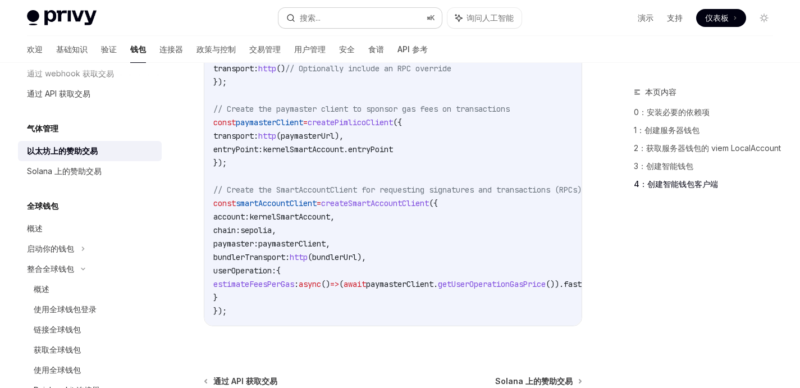
click at [371, 18] on button "搜索... ⌘ K" at bounding box center [359, 18] width 163 height 20
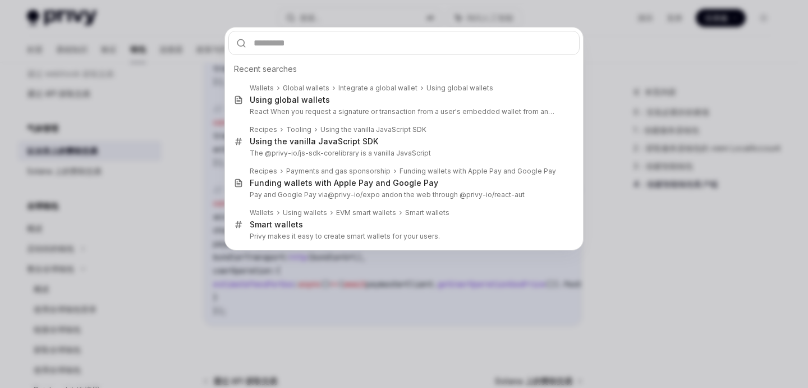
type input "**********"
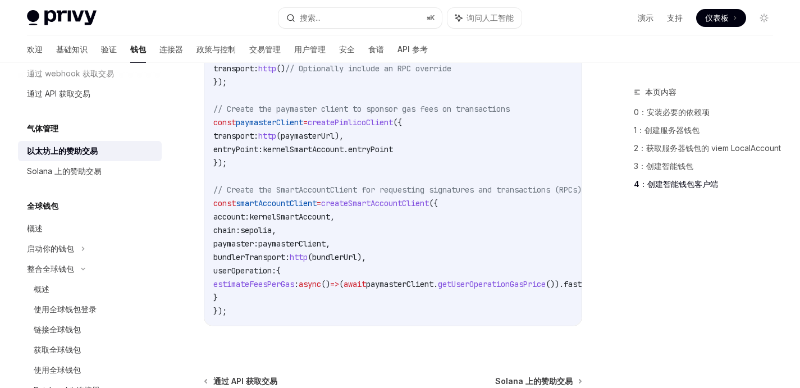
type textarea "*"
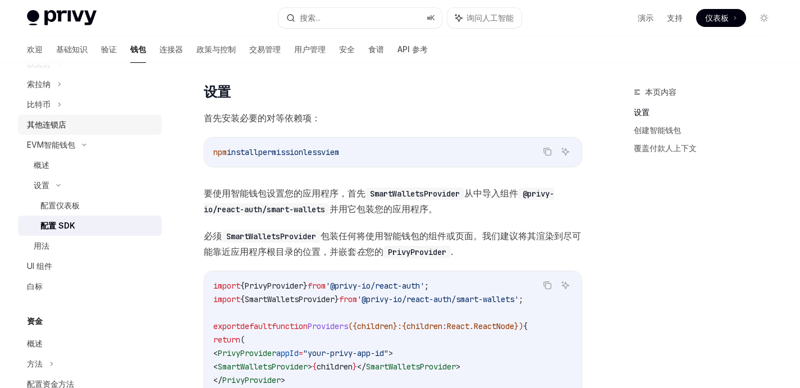
scroll to position [255, 0]
